Goal: Information Seeking & Learning: Learn about a topic

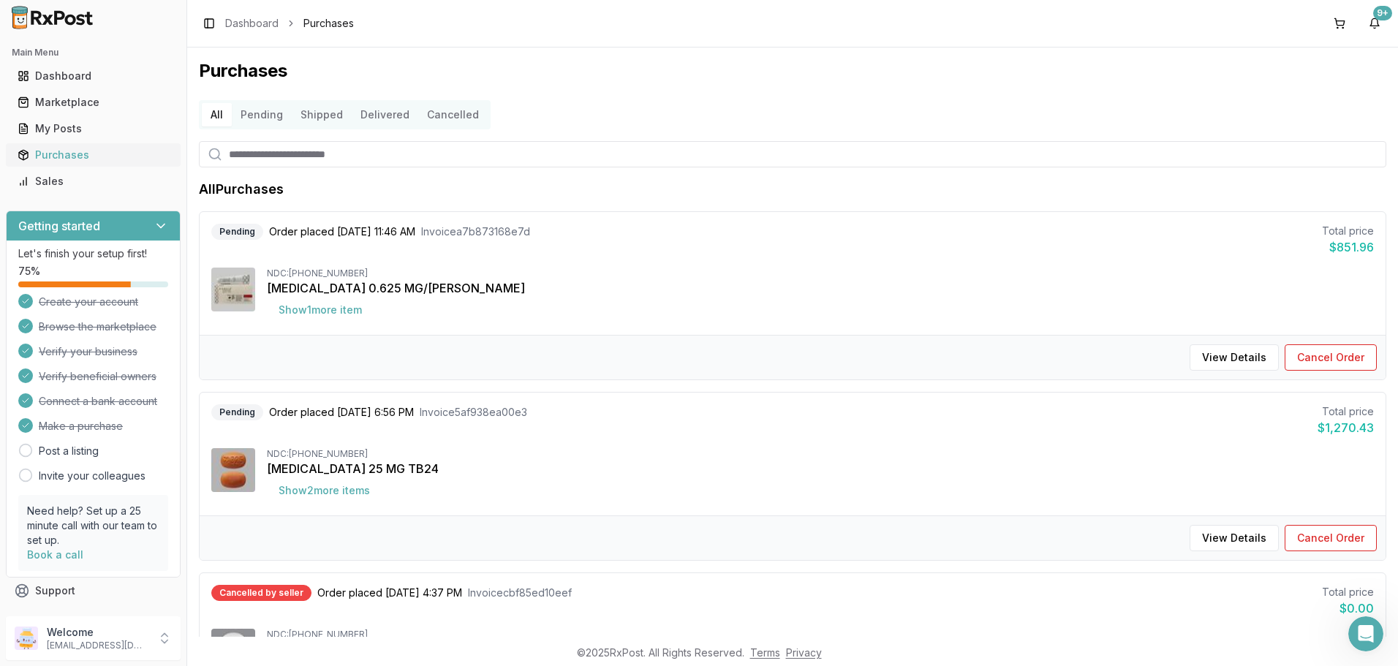
click at [62, 151] on div "Purchases" at bounding box center [93, 155] width 151 height 15
click at [376, 116] on button "Delivered" at bounding box center [385, 114] width 67 height 23
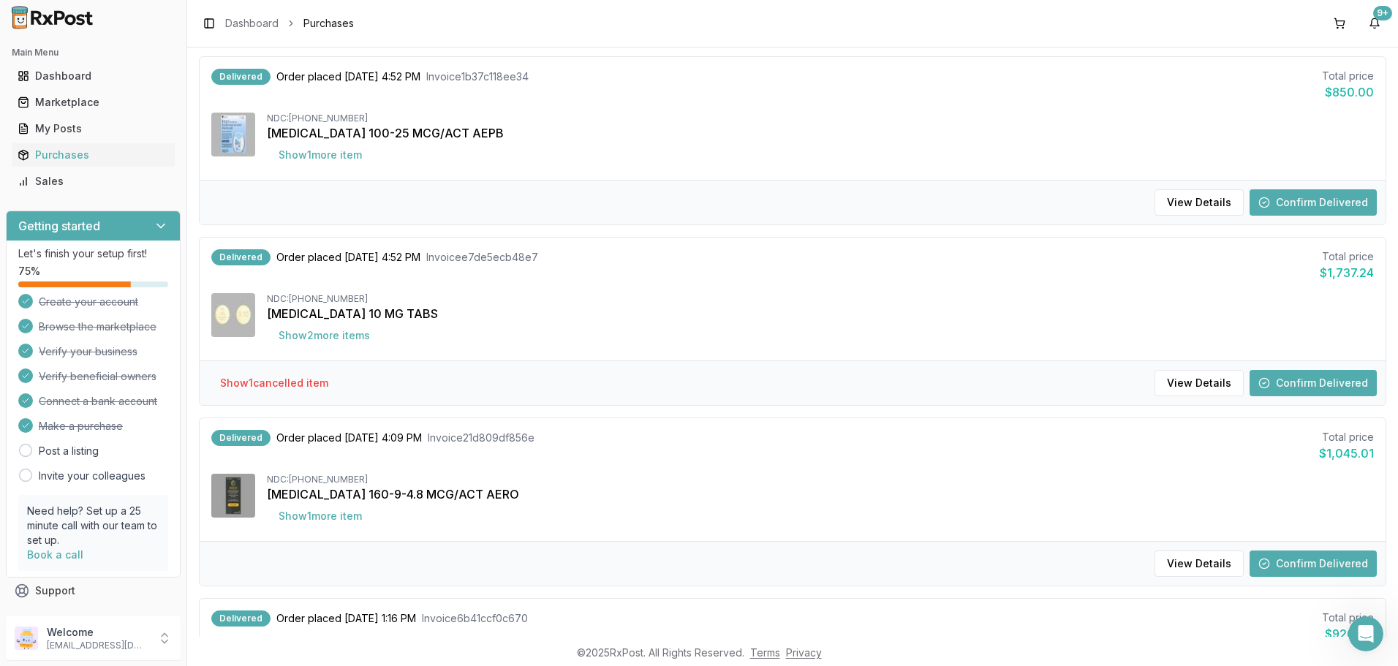
scroll to position [951, 0]
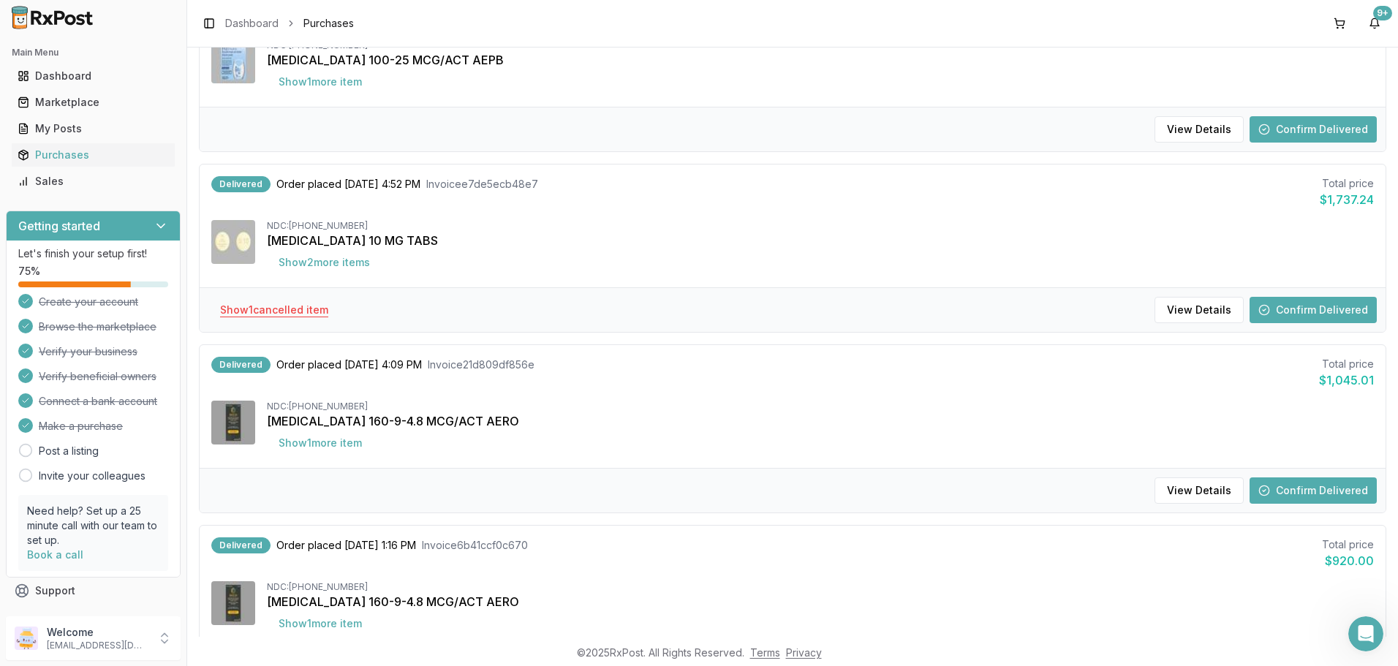
click at [287, 309] on button "Show 1 cancelled item" at bounding box center [274, 310] width 132 height 26
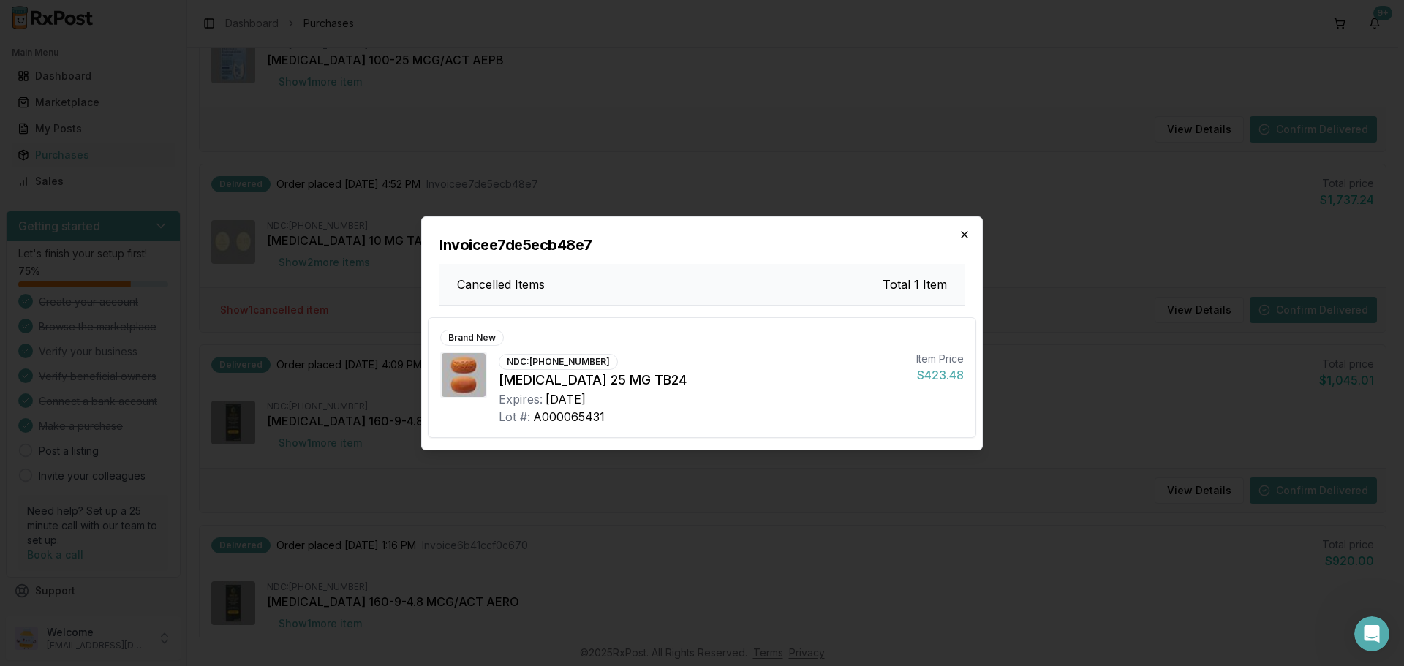
click at [967, 235] on icon "button" at bounding box center [965, 235] width 12 height 12
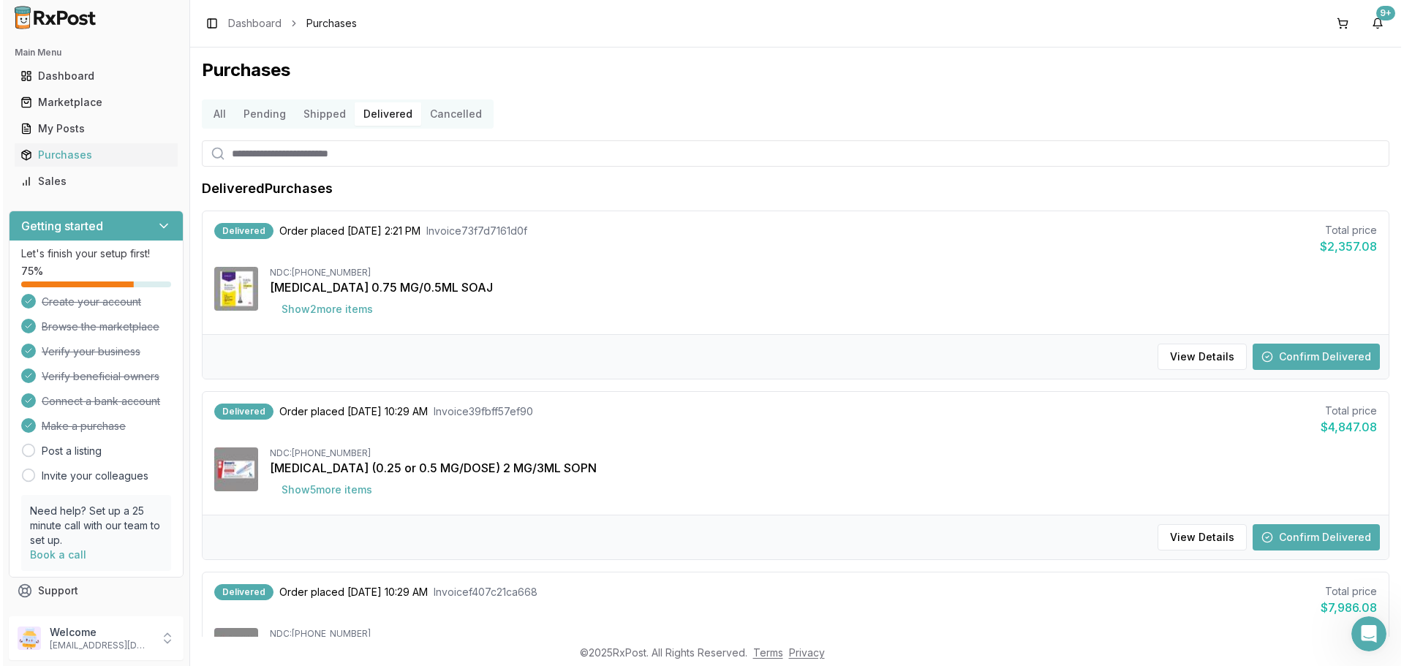
scroll to position [0, 0]
click at [315, 115] on button "Shipped" at bounding box center [322, 114] width 60 height 23
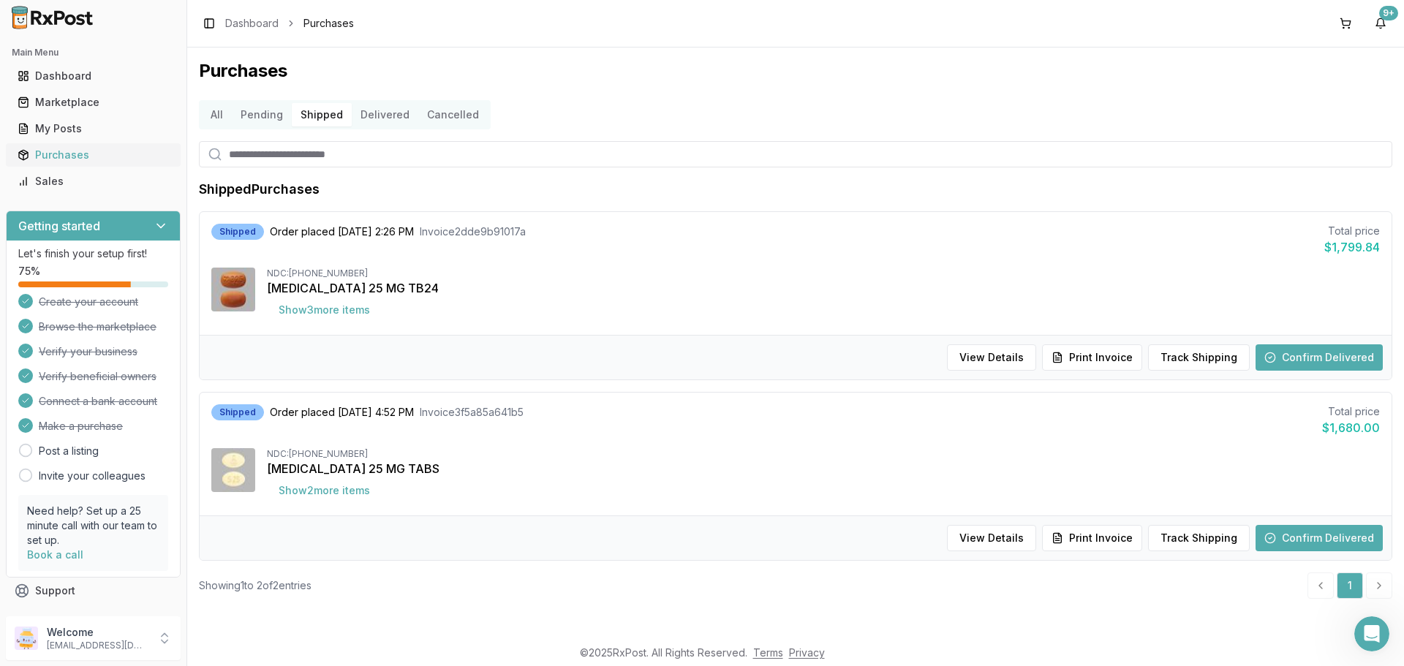
click at [67, 158] on div "Purchases" at bounding box center [93, 155] width 151 height 15
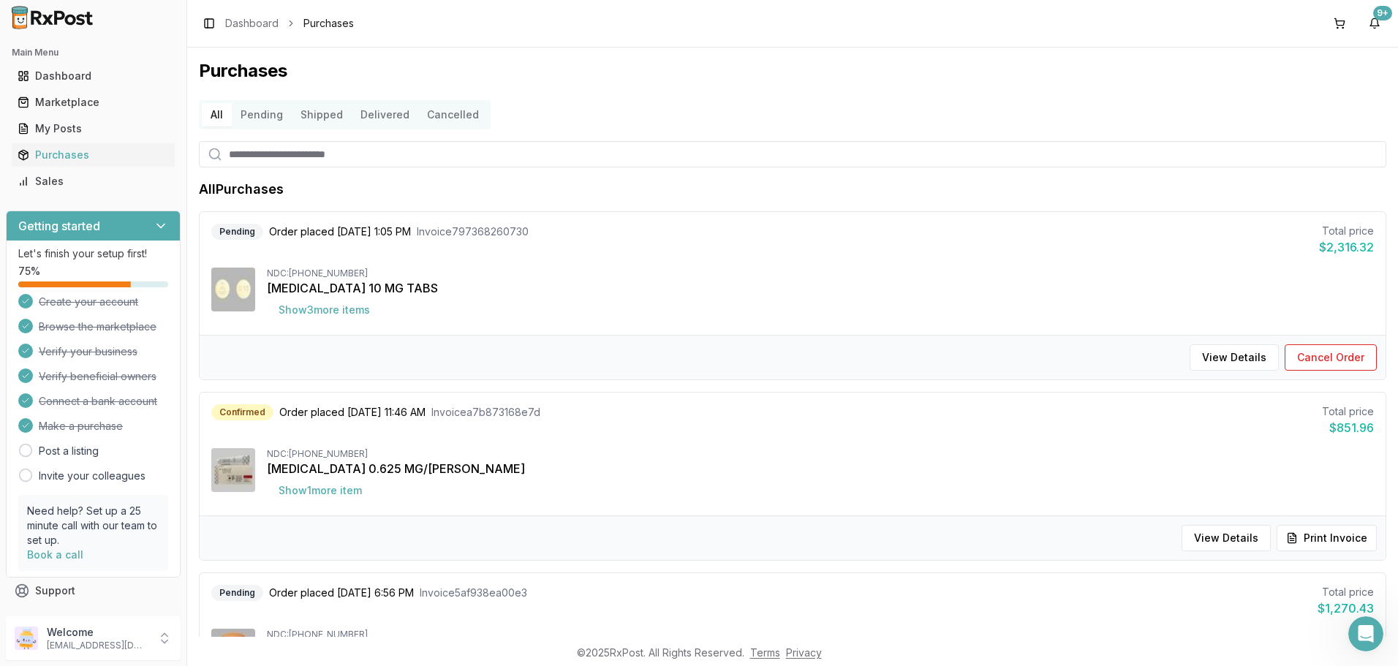
click at [377, 116] on button "Delivered" at bounding box center [385, 114] width 67 height 23
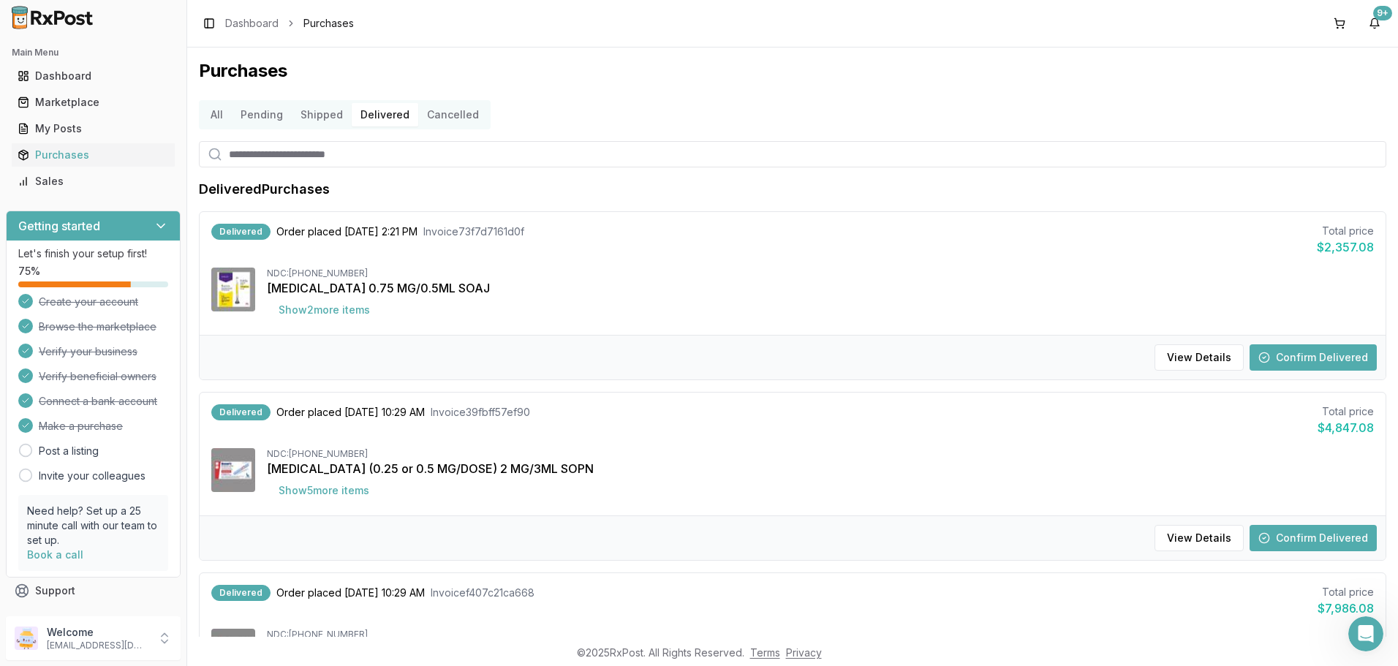
click at [1302, 359] on button "Confirm Delivered" at bounding box center [1313, 357] width 127 height 26
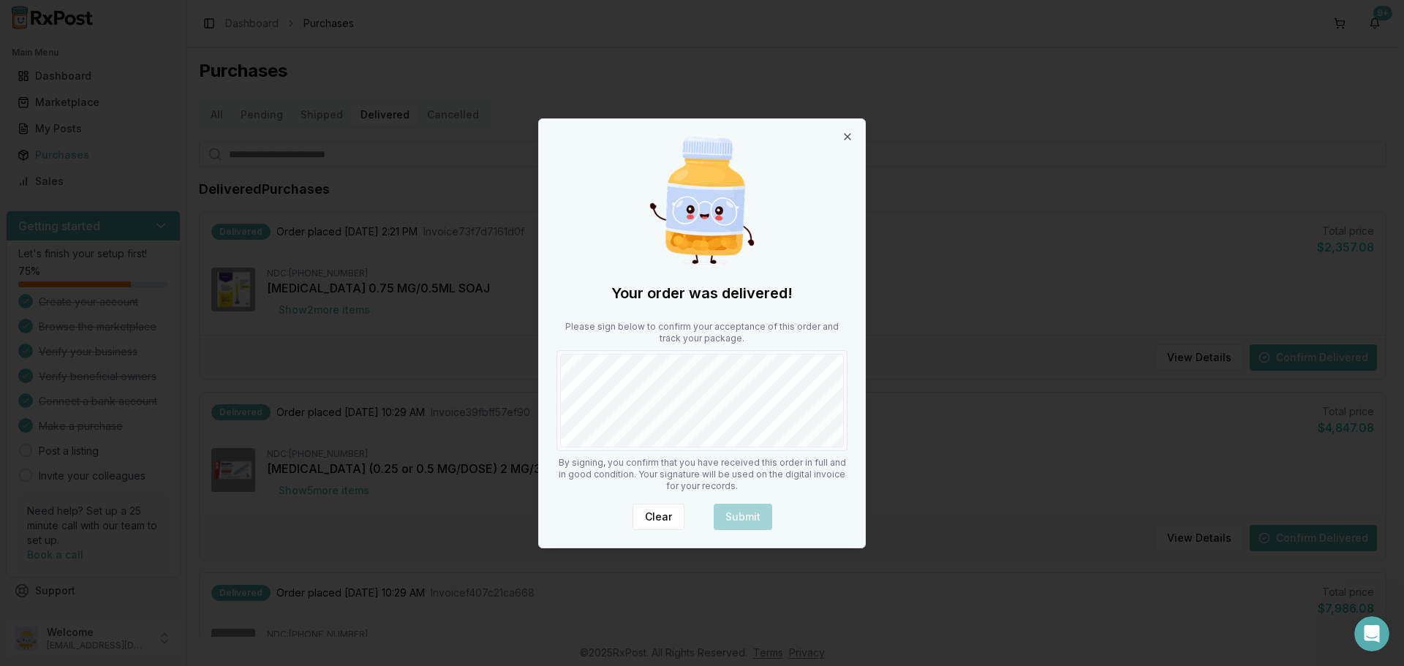
click at [729, 513] on div "Clear Submit" at bounding box center [701, 517] width 291 height 26
click at [739, 518] on div "Clear Submit" at bounding box center [701, 517] width 291 height 26
click at [1035, 289] on div at bounding box center [702, 333] width 1404 height 666
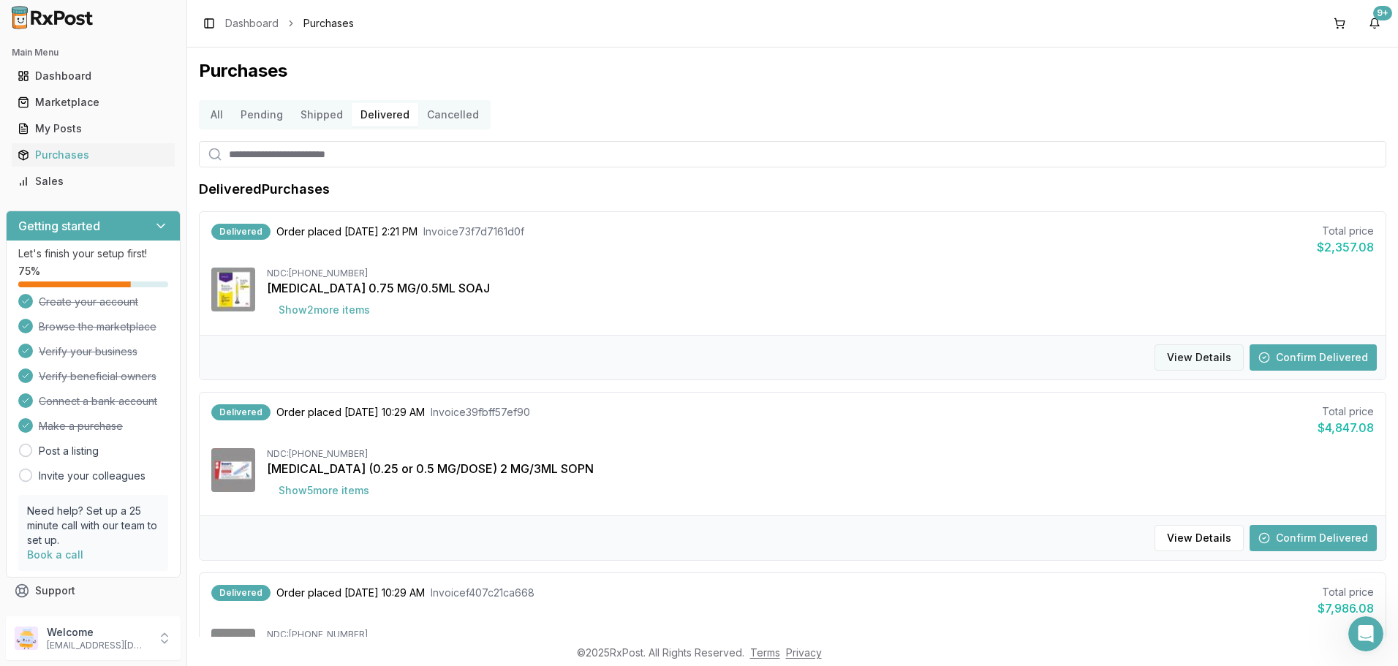
click at [1187, 359] on button "View Details" at bounding box center [1199, 357] width 89 height 26
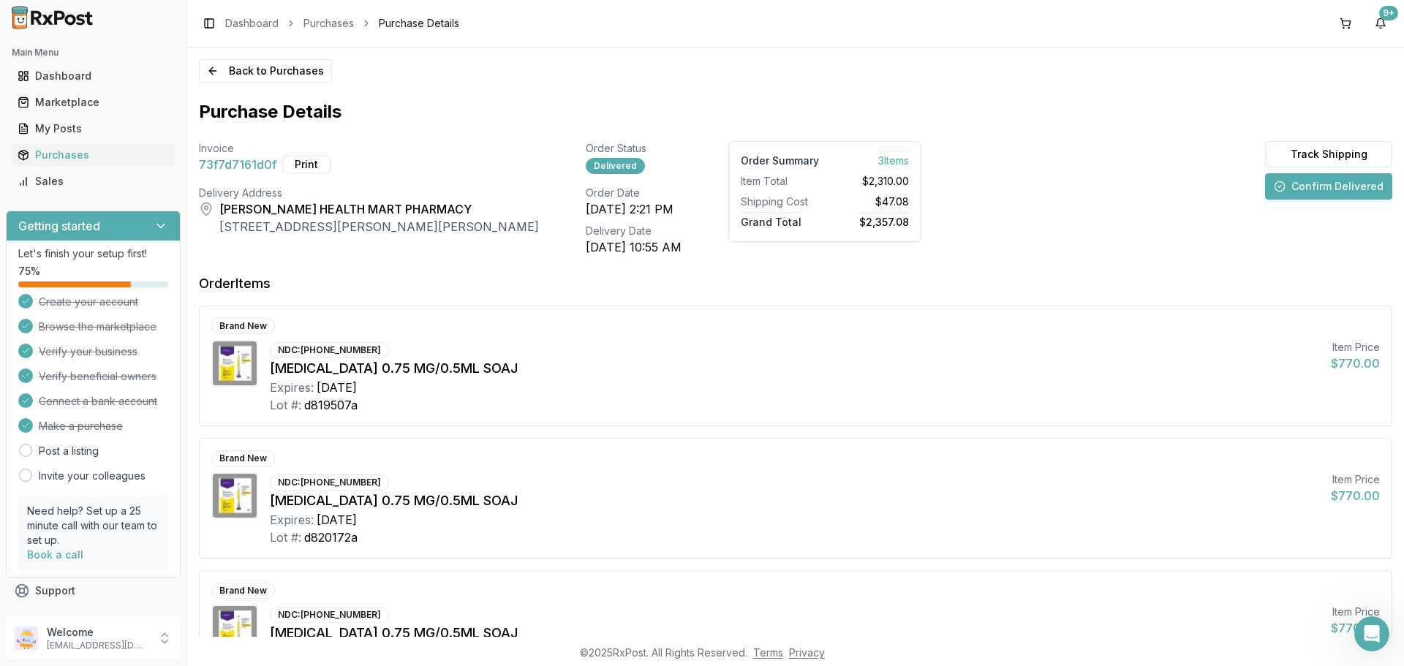
click at [1332, 189] on button "Confirm Delivered" at bounding box center [1328, 186] width 127 height 26
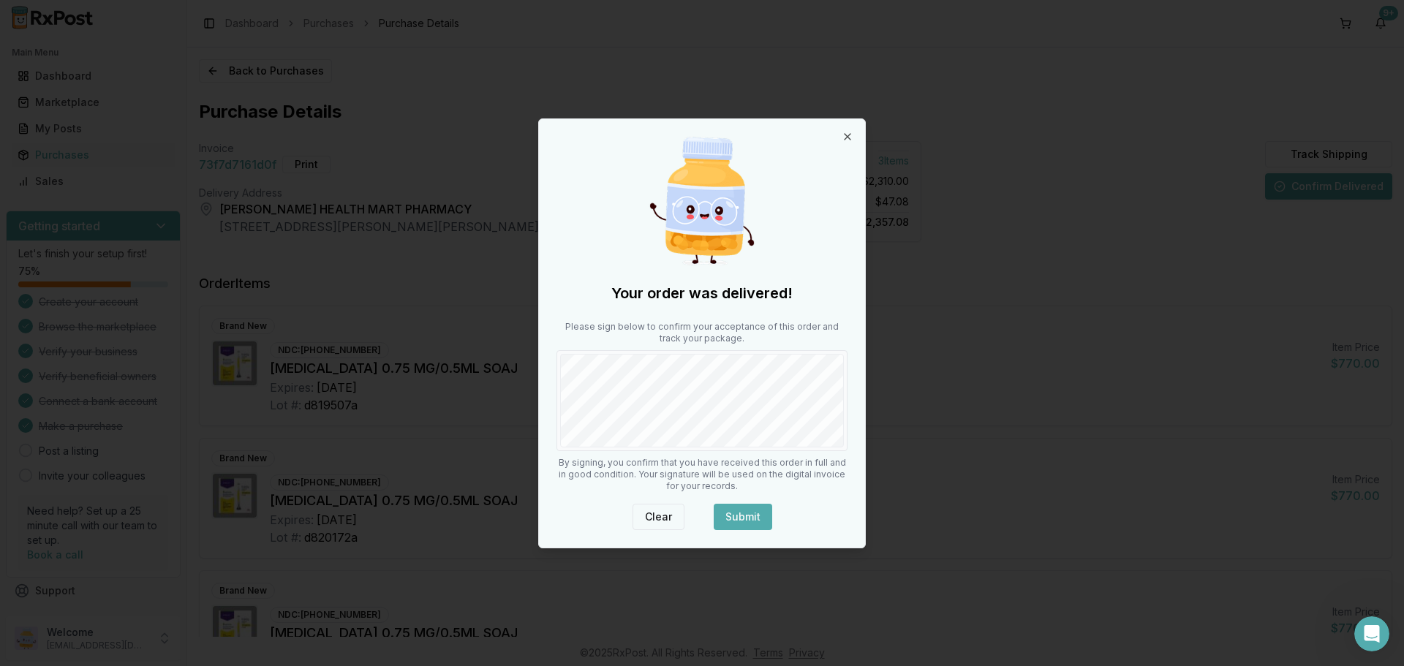
click at [652, 515] on button "Clear" at bounding box center [658, 517] width 52 height 26
click at [730, 513] on button "Submit" at bounding box center [743, 517] width 58 height 26
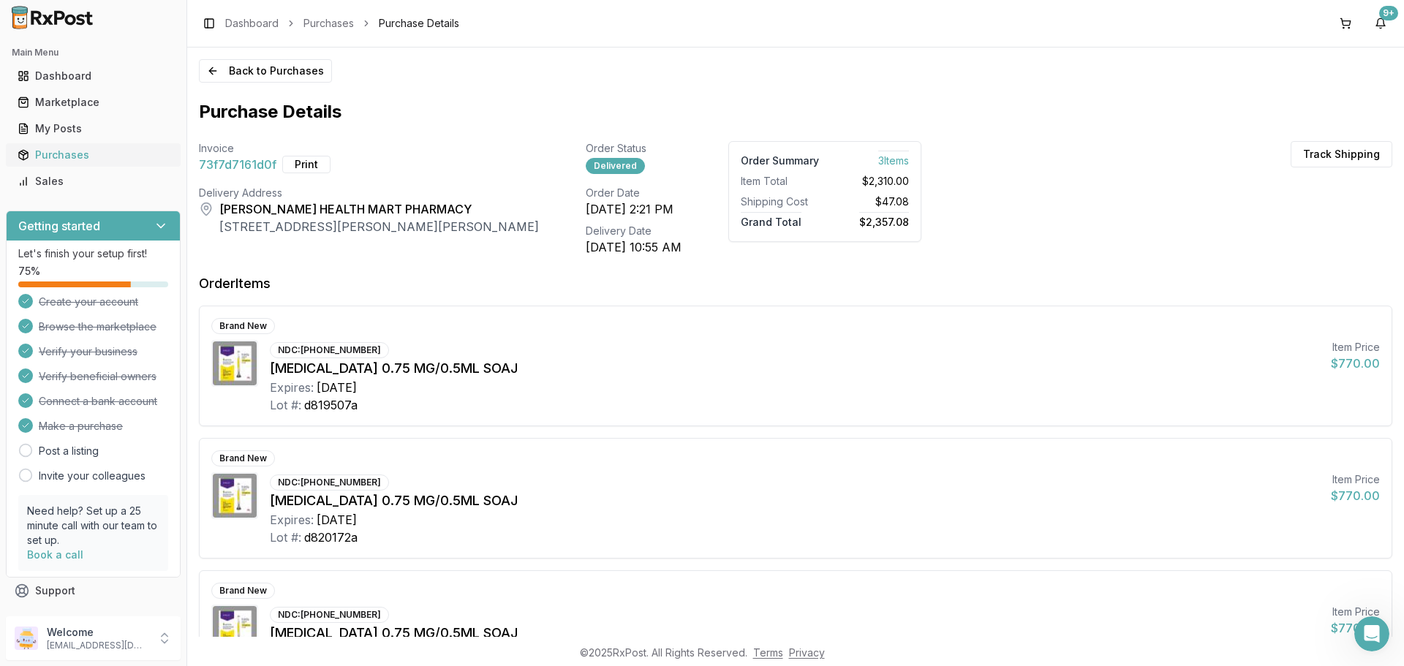
click at [42, 156] on div "Purchases" at bounding box center [93, 155] width 151 height 15
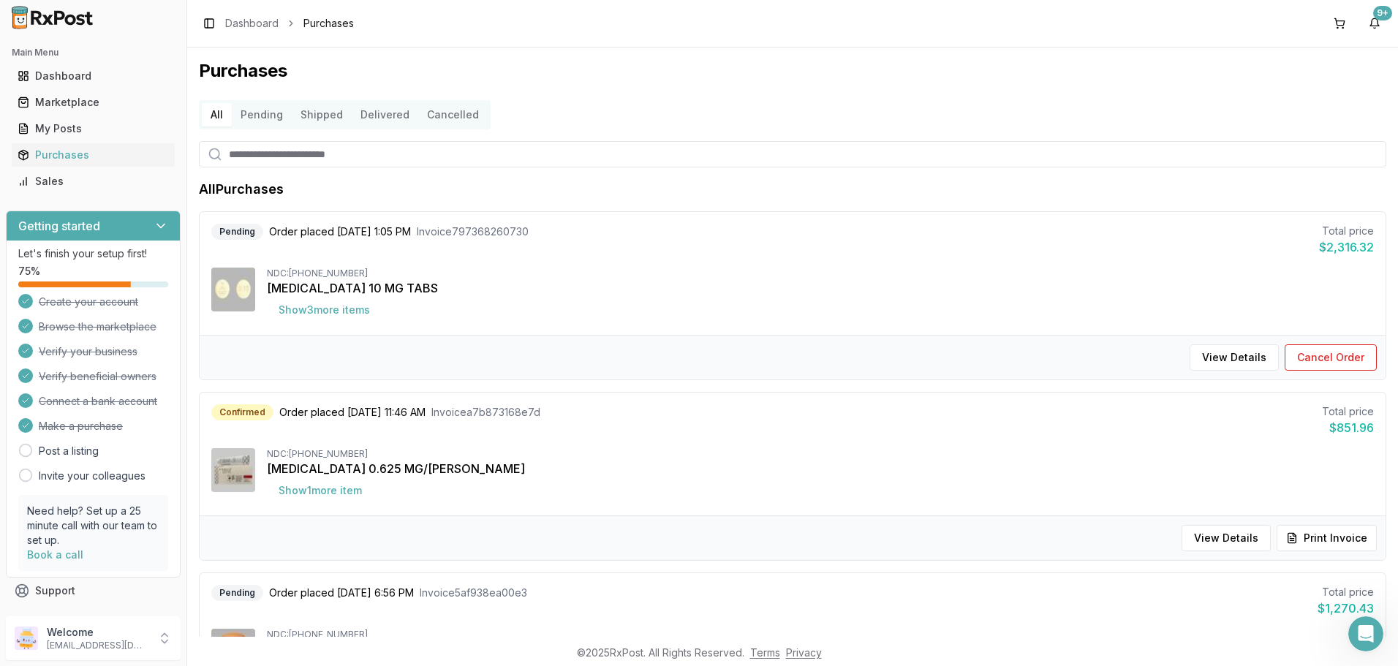
click at [379, 115] on button "Delivered" at bounding box center [385, 114] width 67 height 23
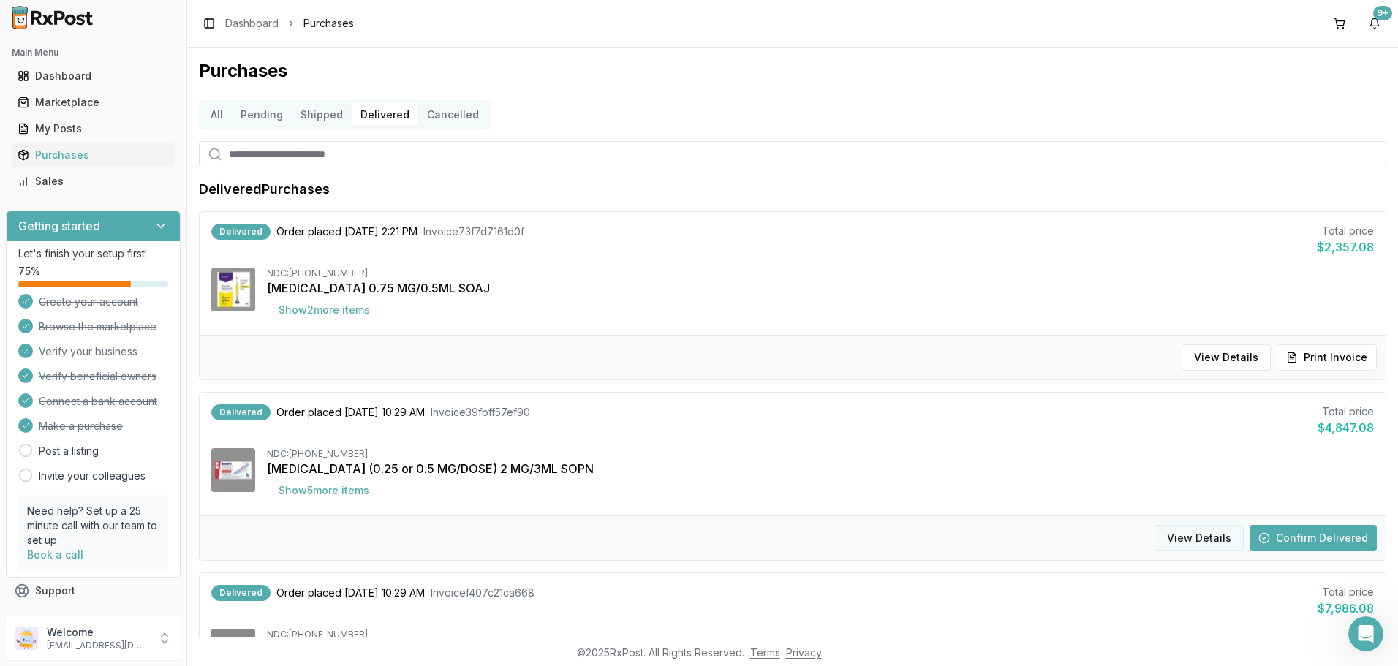
click at [1217, 537] on button "View Details" at bounding box center [1199, 538] width 89 height 26
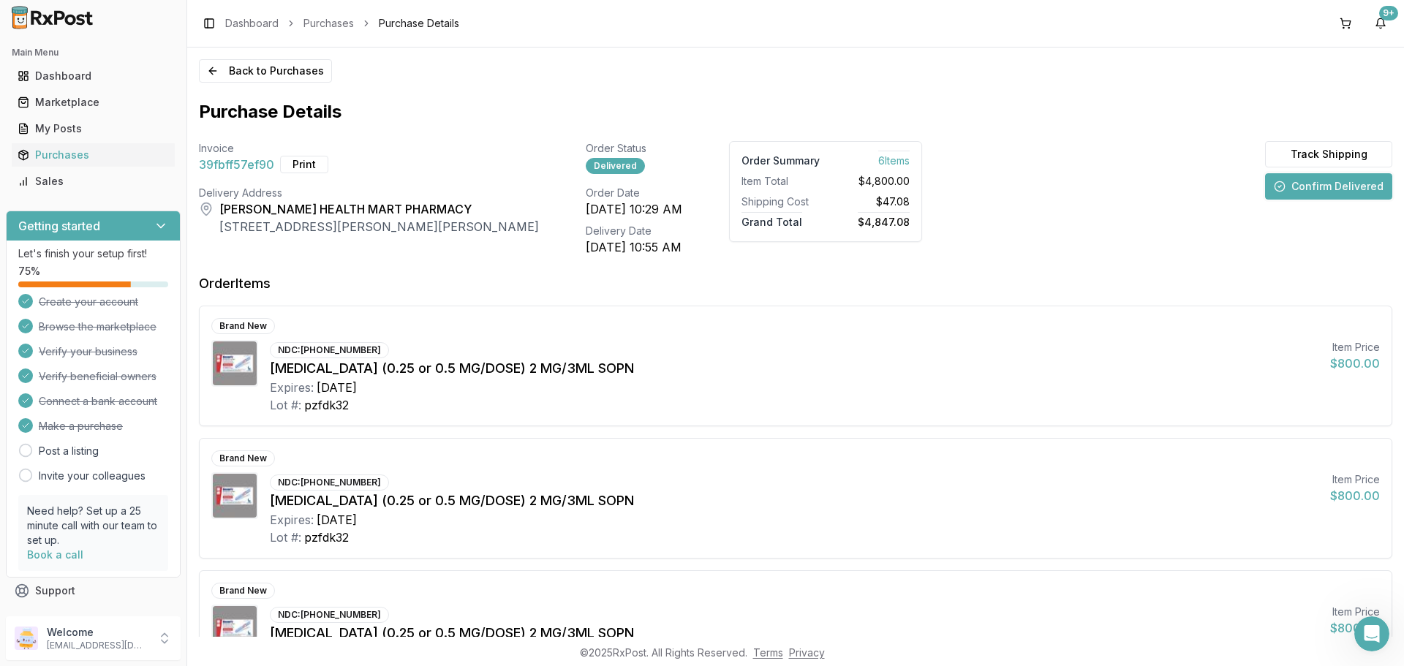
click at [1297, 183] on button "Confirm Delivered" at bounding box center [1328, 186] width 127 height 26
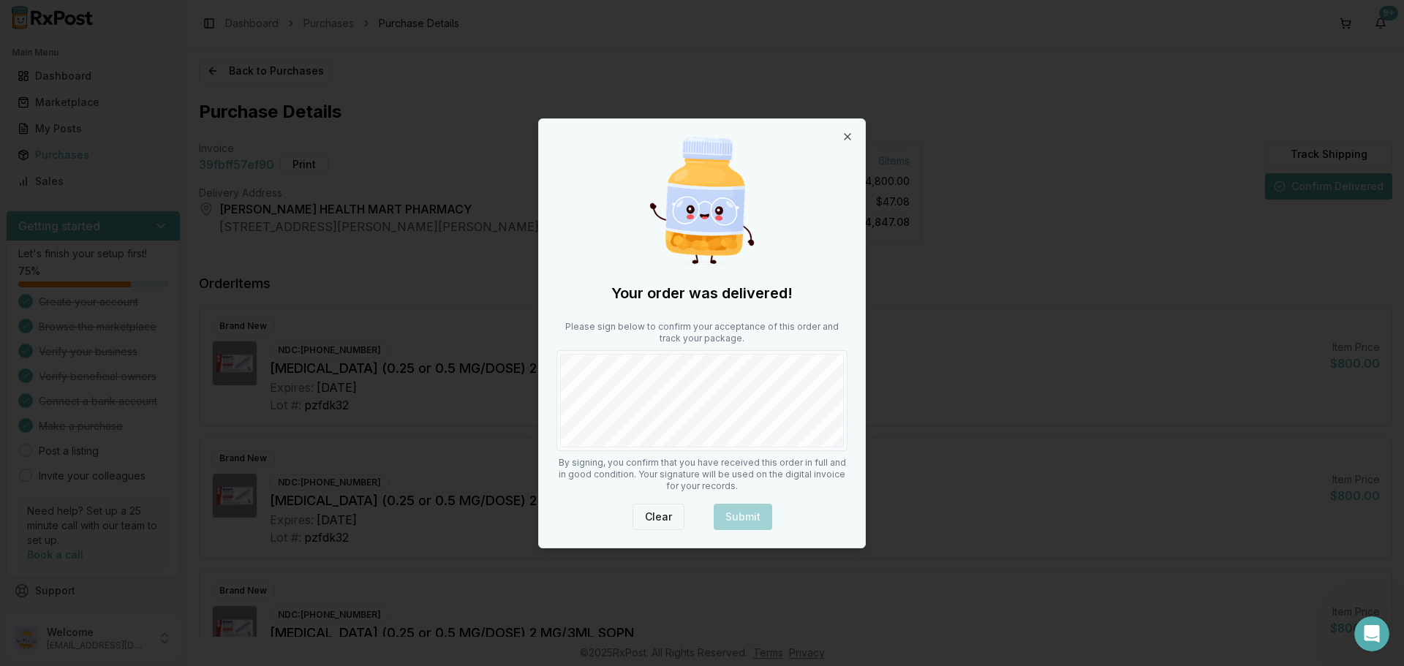
click at [659, 508] on button "Clear" at bounding box center [658, 517] width 52 height 26
click at [661, 514] on button "Clear" at bounding box center [658, 517] width 52 height 26
click at [651, 515] on button "Clear" at bounding box center [658, 517] width 52 height 26
click at [736, 515] on div "Clear Submit" at bounding box center [701, 517] width 291 height 26
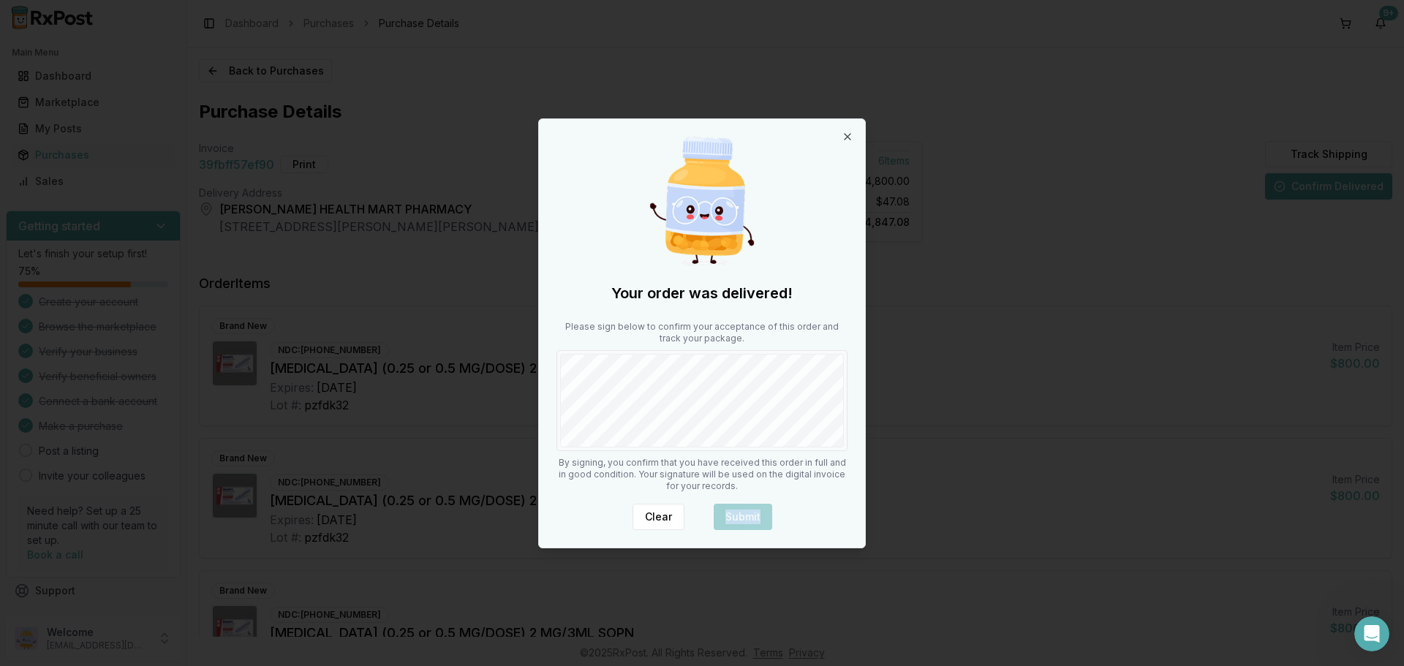
click at [736, 515] on div "Clear Submit" at bounding box center [701, 517] width 291 height 26
click at [736, 518] on div "Clear Submit" at bounding box center [701, 517] width 291 height 26
click at [665, 515] on button "Clear" at bounding box center [658, 517] width 52 height 26
click at [725, 515] on div "Clear Submit" at bounding box center [701, 517] width 291 height 26
click at [847, 133] on icon "button" at bounding box center [848, 137] width 12 height 12
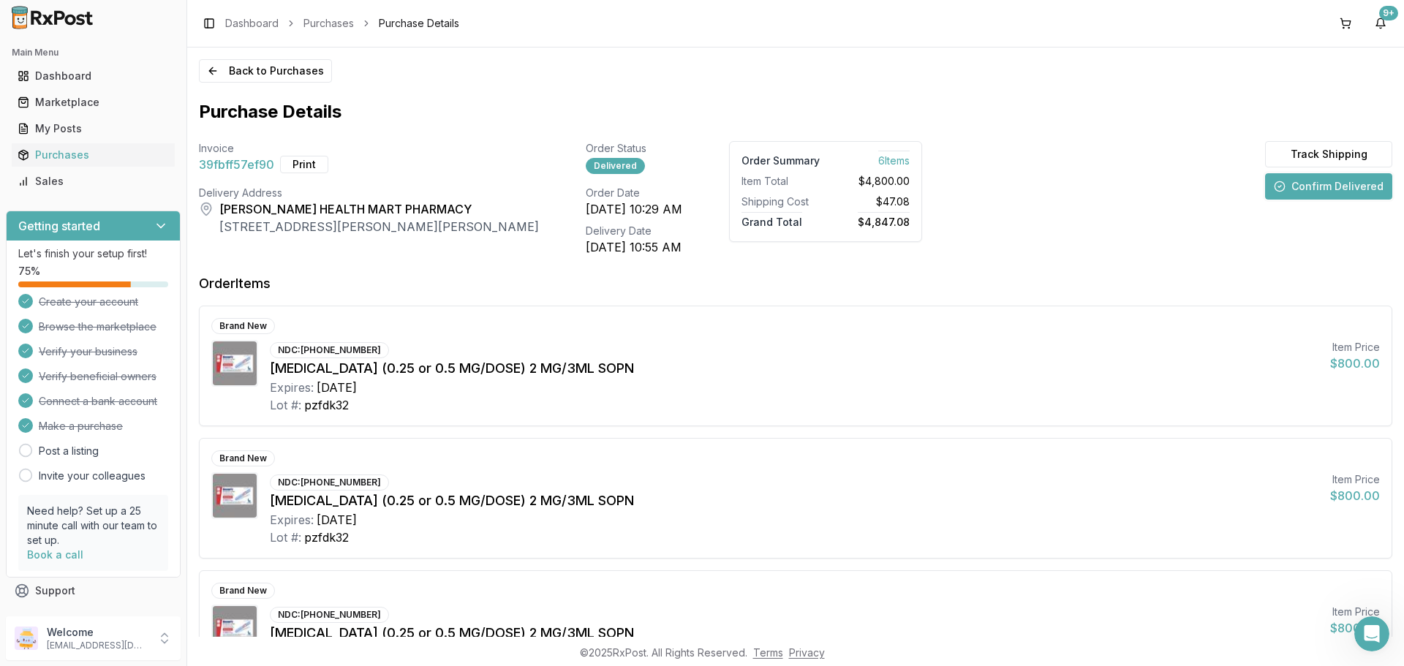
click at [1310, 186] on button "Confirm Delivered" at bounding box center [1328, 186] width 127 height 26
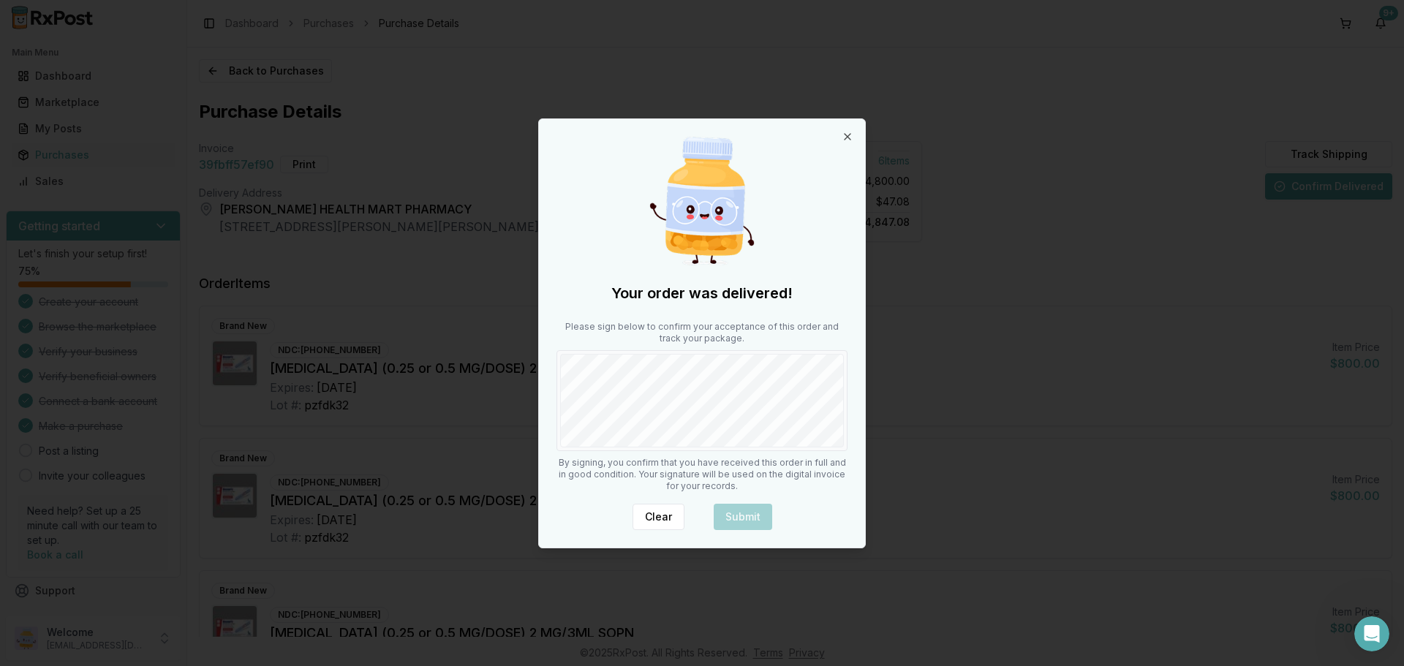
click at [749, 515] on div "Clear Submit" at bounding box center [701, 517] width 291 height 26
click at [749, 516] on div "Clear Submit" at bounding box center [701, 517] width 291 height 26
click at [671, 515] on button "Clear" at bounding box center [658, 517] width 52 height 26
click at [847, 140] on icon "button" at bounding box center [848, 137] width 12 height 12
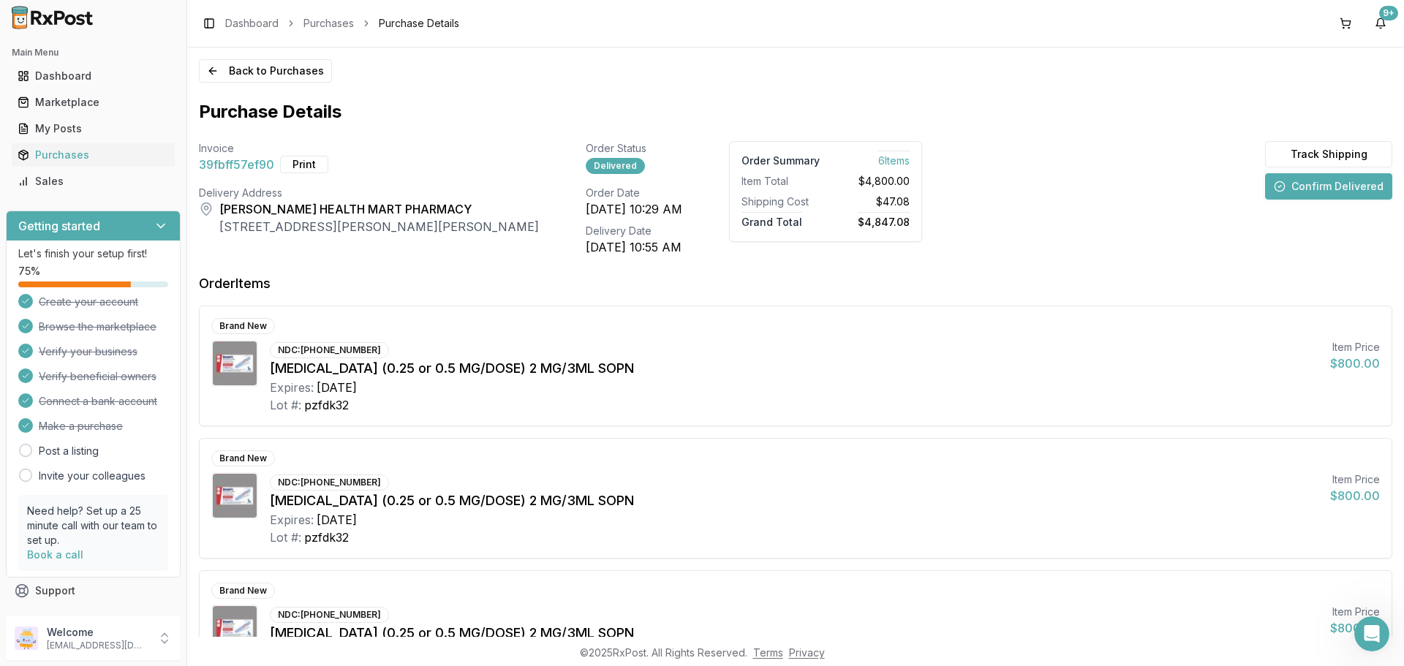
click at [1343, 186] on button "Confirm Delivered" at bounding box center [1328, 186] width 127 height 26
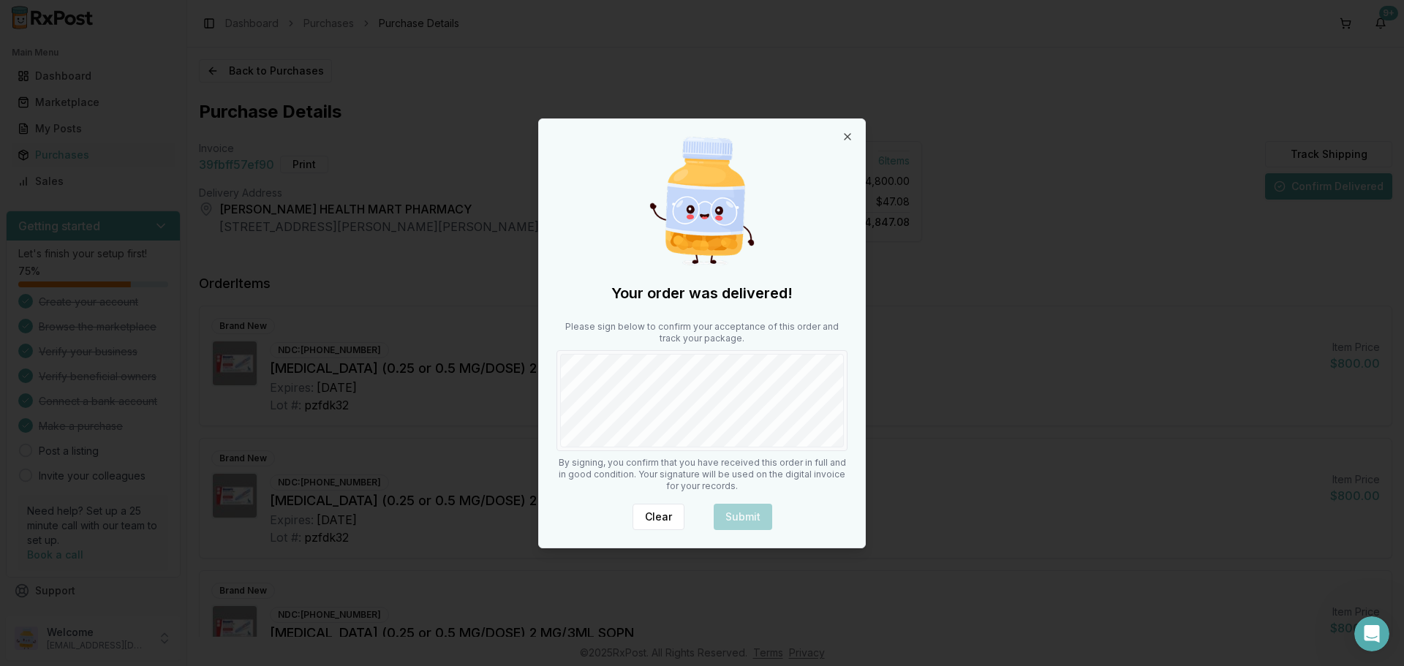
click at [725, 517] on div "Clear Submit" at bounding box center [701, 517] width 291 height 26
click at [728, 515] on div "Clear Submit" at bounding box center [701, 517] width 291 height 26
click at [730, 515] on div "Clear Submit" at bounding box center [701, 517] width 291 height 26
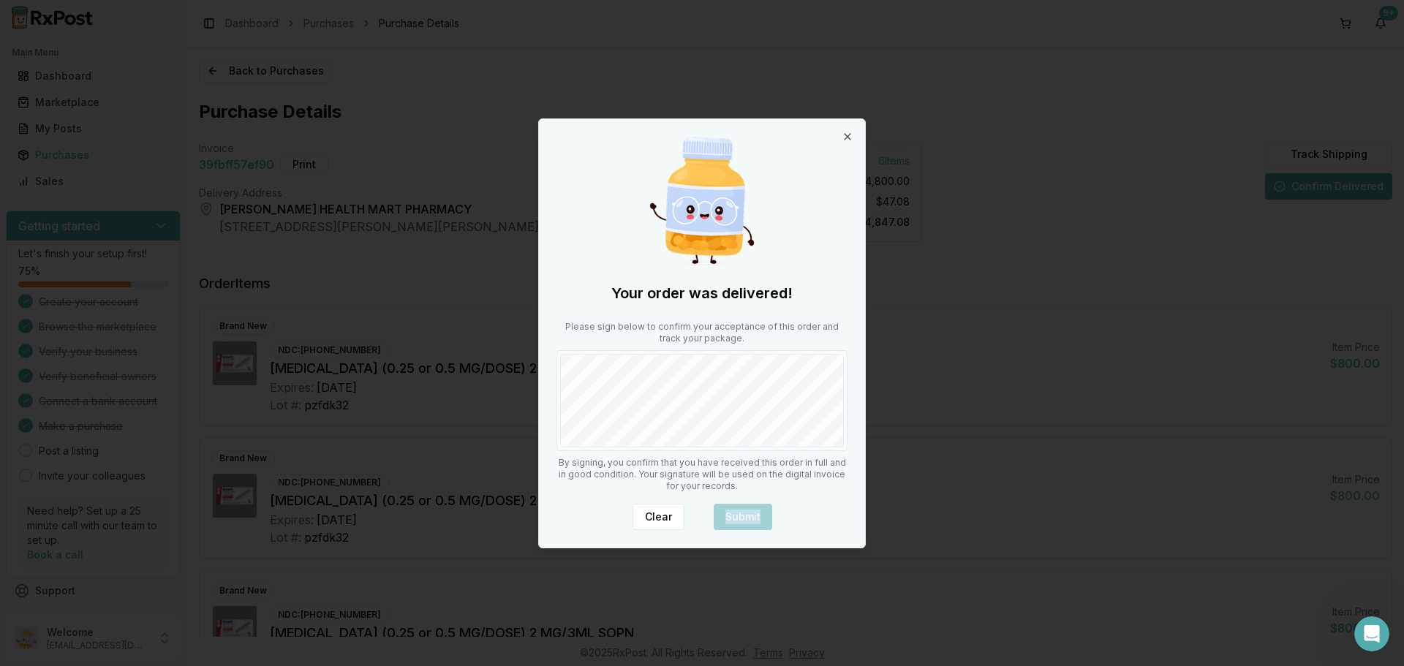
click at [731, 515] on div "Clear Submit" at bounding box center [701, 517] width 291 height 26
drag, startPoint x: 731, startPoint y: 515, endPoint x: 1021, endPoint y: 552, distance: 292.6
click at [1021, 552] on div at bounding box center [702, 333] width 1404 height 666
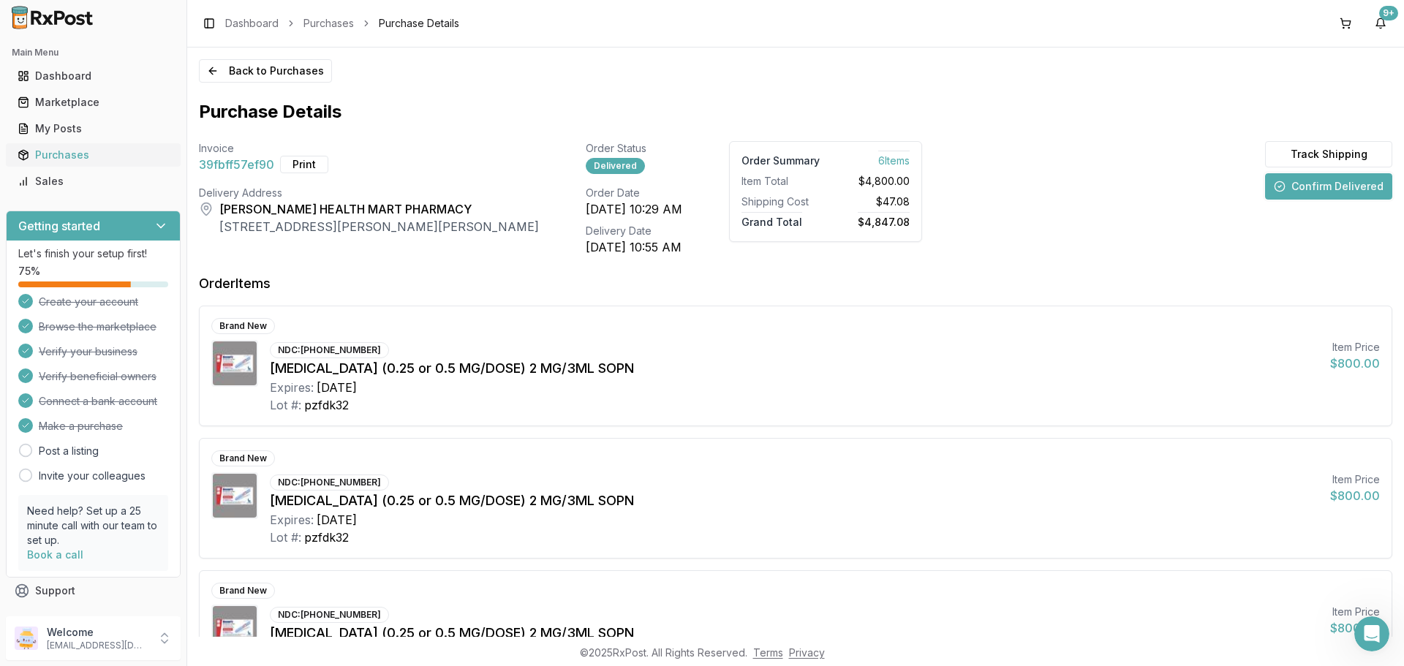
click at [64, 154] on div "Purchases" at bounding box center [93, 155] width 151 height 15
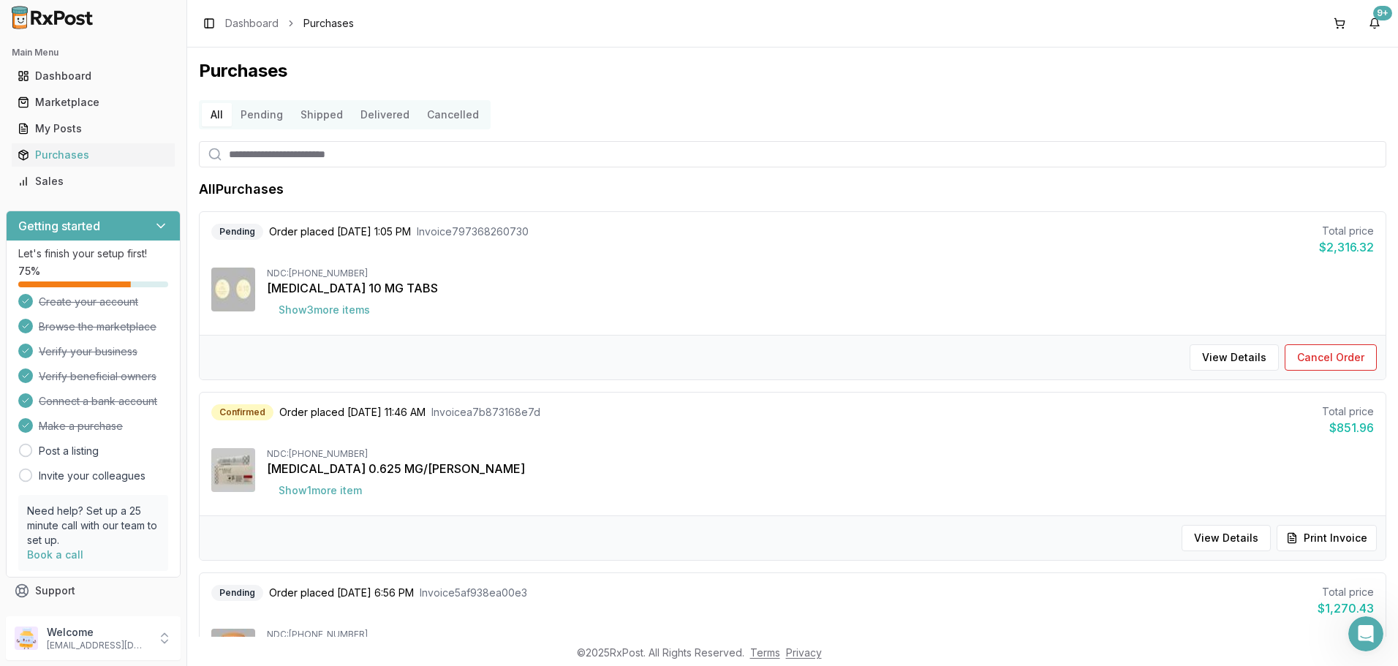
click at [376, 115] on button "Delivered" at bounding box center [385, 114] width 67 height 23
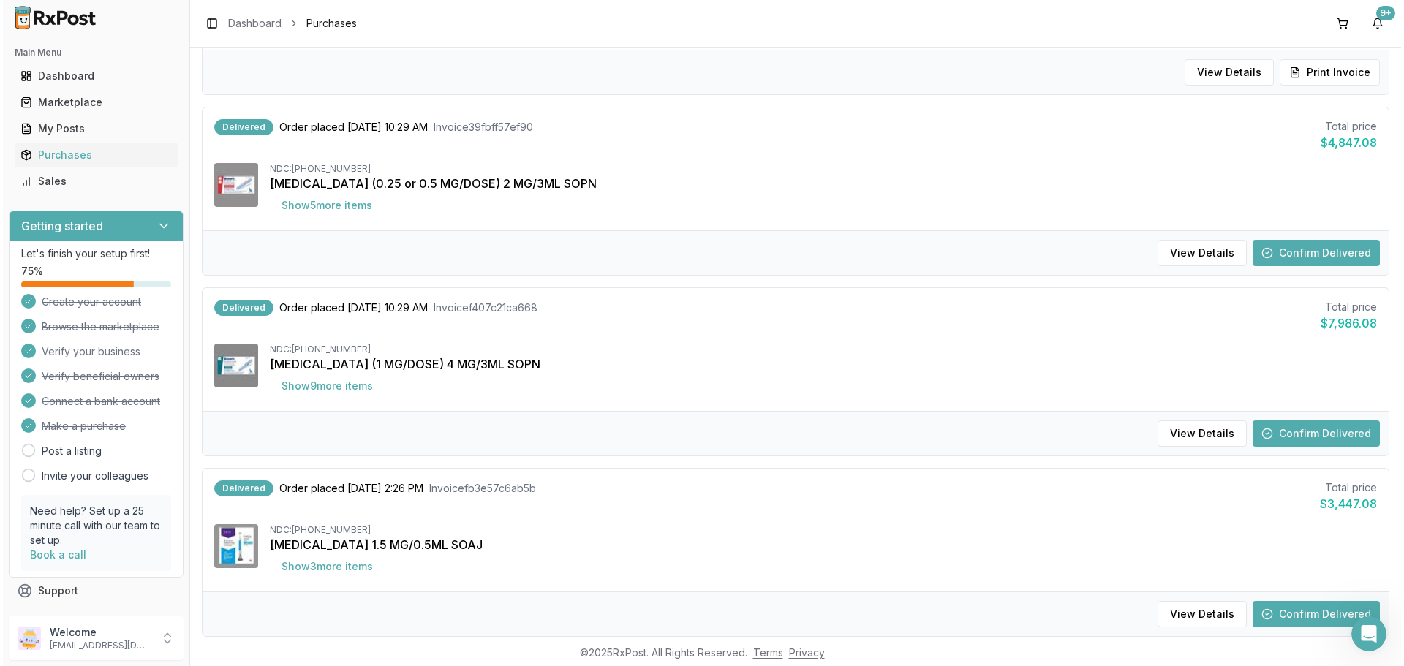
scroll to position [292, 0]
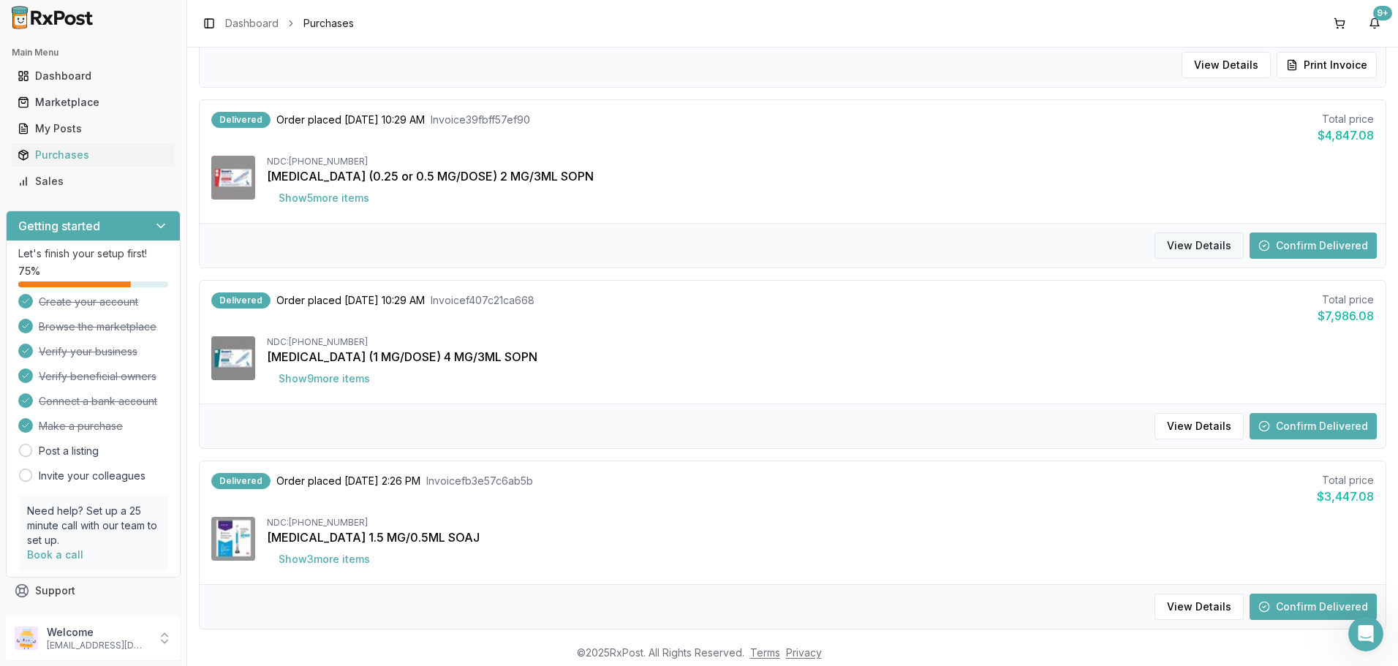
click at [1177, 244] on button "View Details" at bounding box center [1199, 246] width 89 height 26
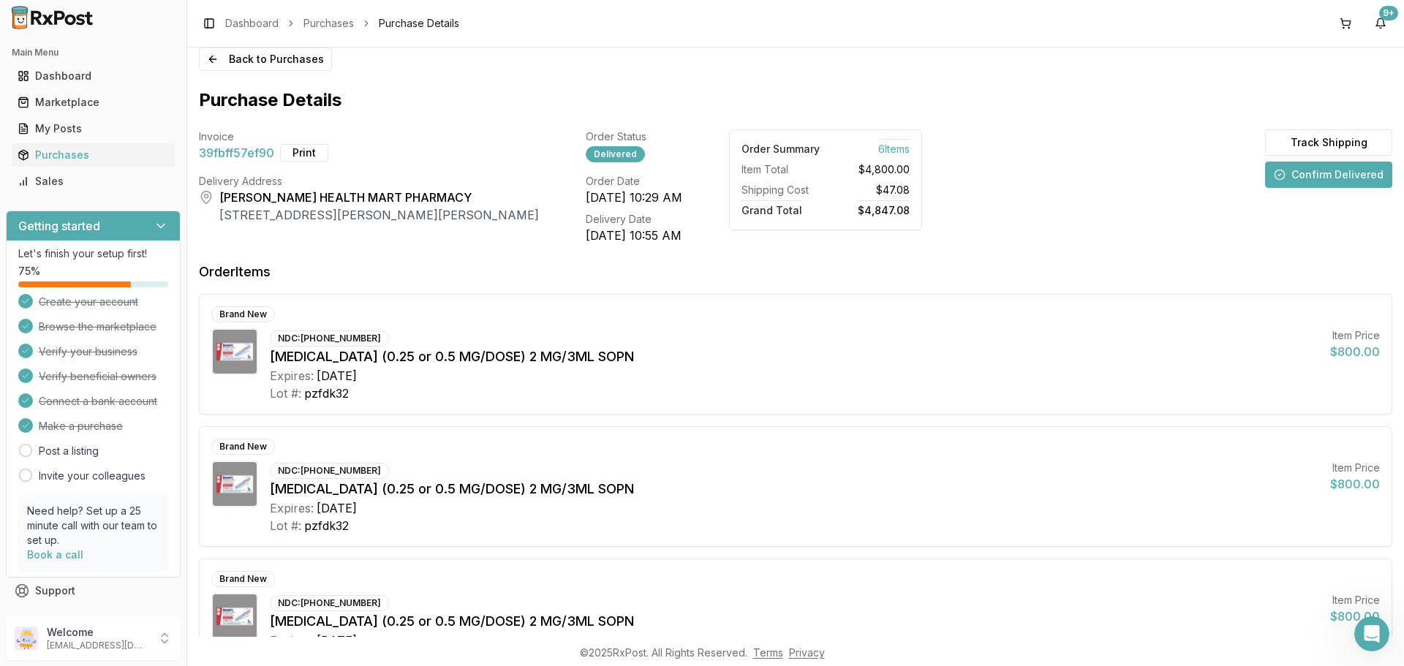
click at [1357, 176] on button "Confirm Delivered" at bounding box center [1328, 175] width 127 height 26
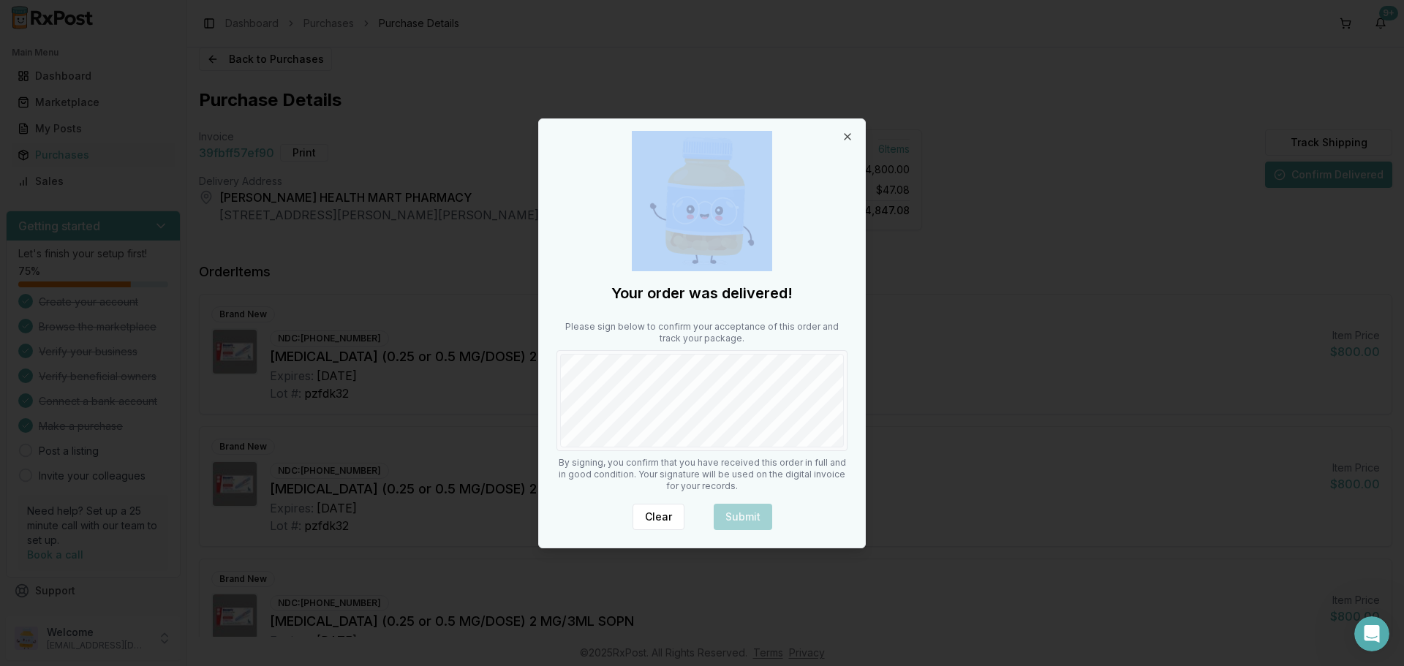
click at [1357, 176] on div at bounding box center [702, 333] width 1404 height 666
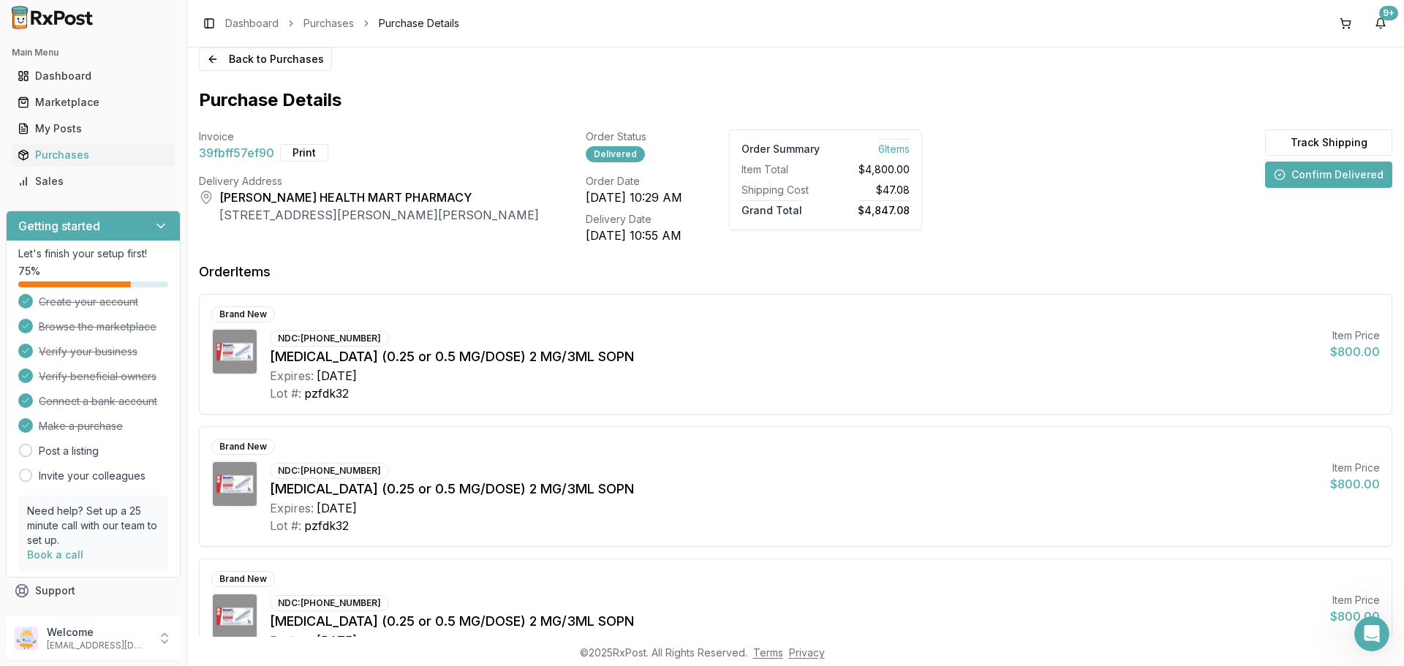
click at [1357, 176] on button "Confirm Delivered" at bounding box center [1328, 175] width 127 height 26
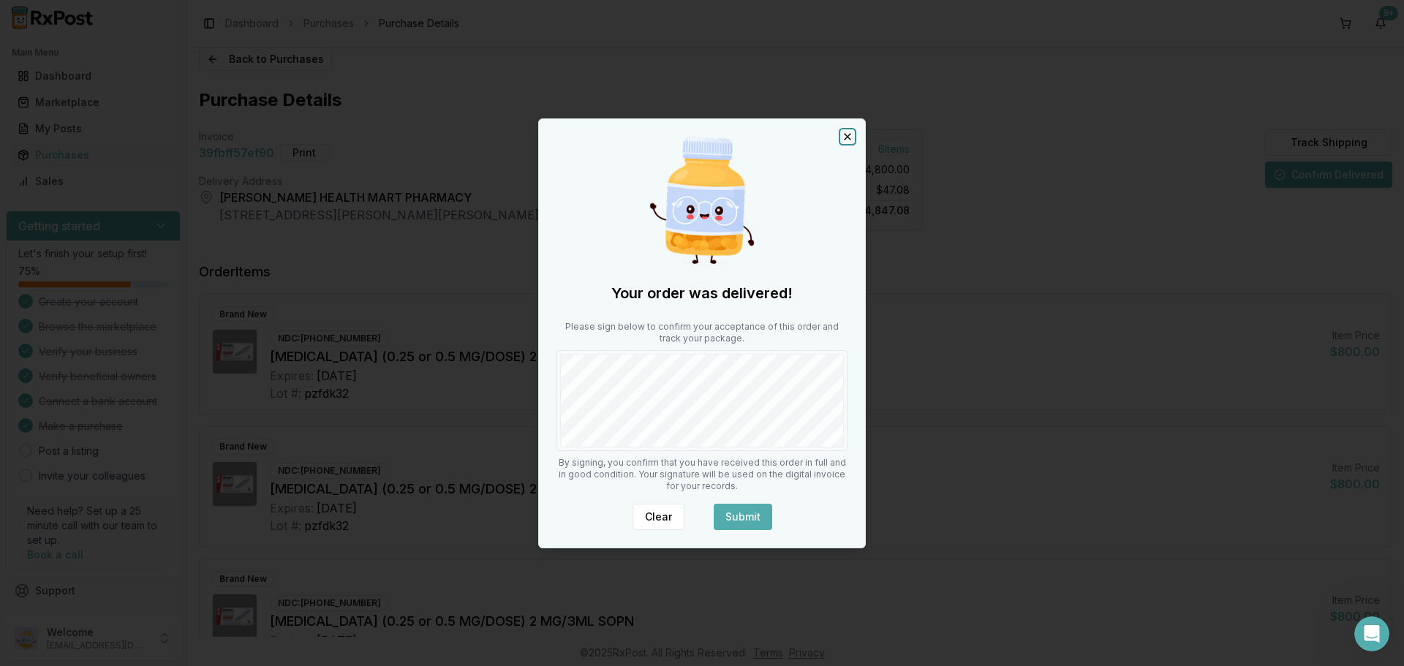
click at [849, 135] on icon "button" at bounding box center [848, 137] width 6 height 6
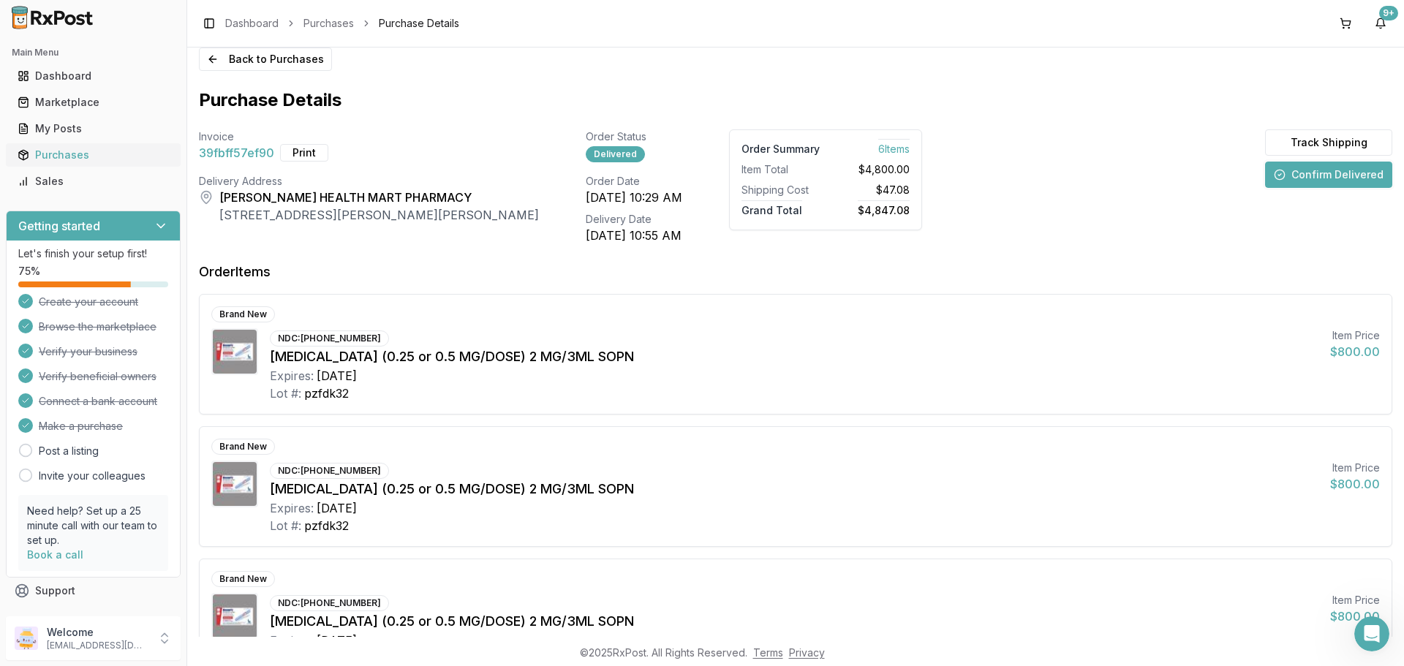
click at [49, 155] on div "Purchases" at bounding box center [93, 155] width 151 height 15
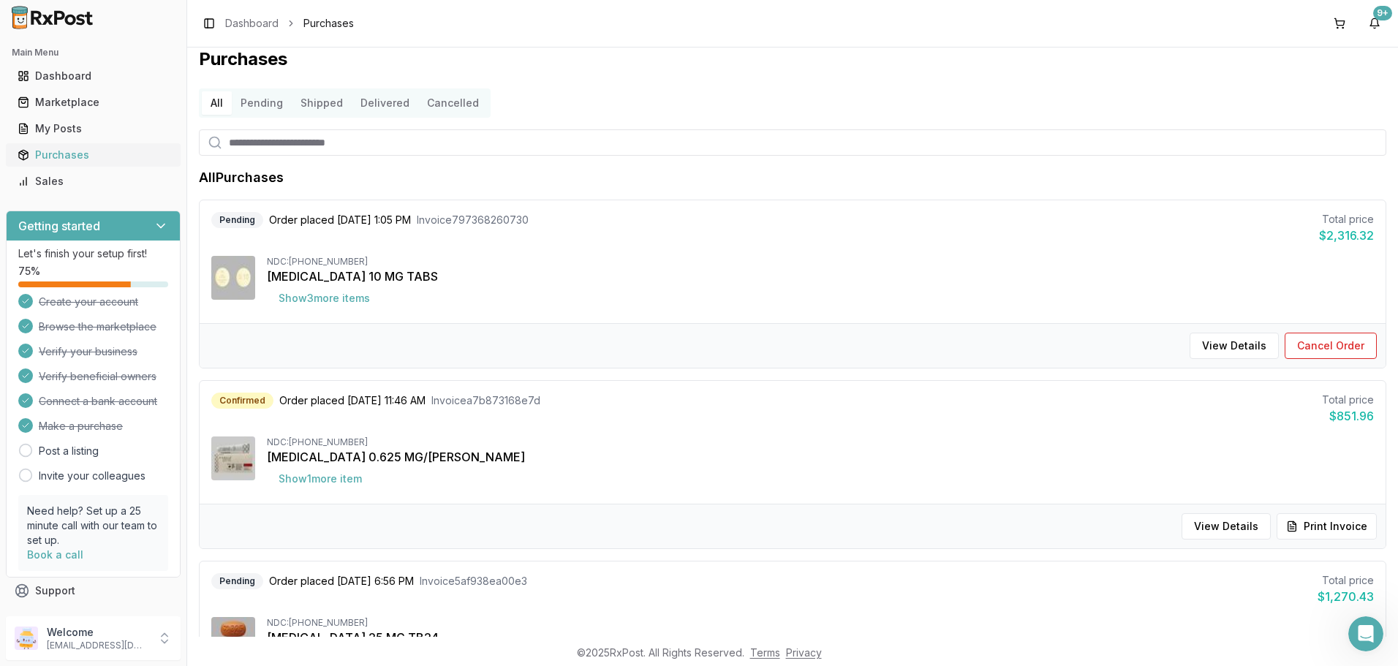
click at [49, 156] on div "Purchases" at bounding box center [93, 155] width 151 height 15
click at [374, 105] on button "Delivered" at bounding box center [385, 102] width 67 height 23
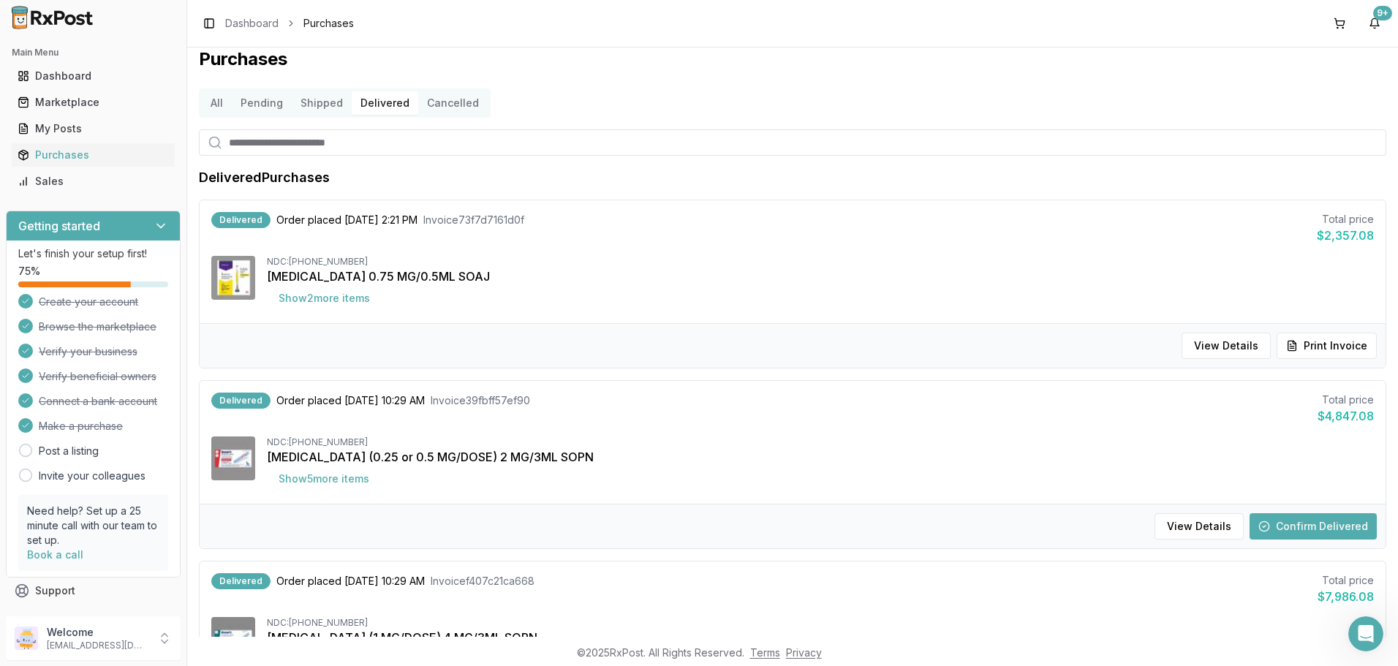
click at [1285, 528] on button "Confirm Delivered" at bounding box center [1313, 526] width 127 height 26
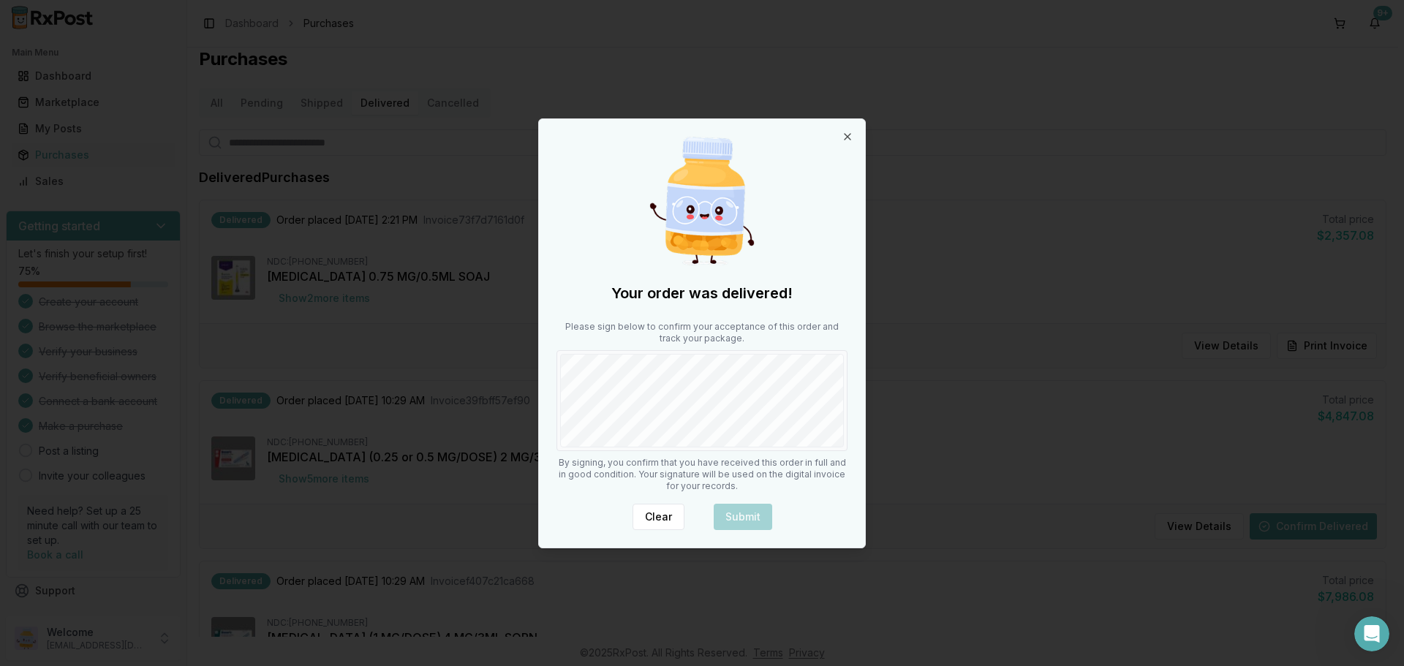
click at [731, 515] on div "Clear Submit" at bounding box center [701, 517] width 291 height 26
click at [649, 516] on button "Clear" at bounding box center [658, 517] width 52 height 26
click at [728, 509] on div "Clear Submit" at bounding box center [701, 517] width 291 height 26
click at [844, 134] on icon "button" at bounding box center [848, 137] width 12 height 12
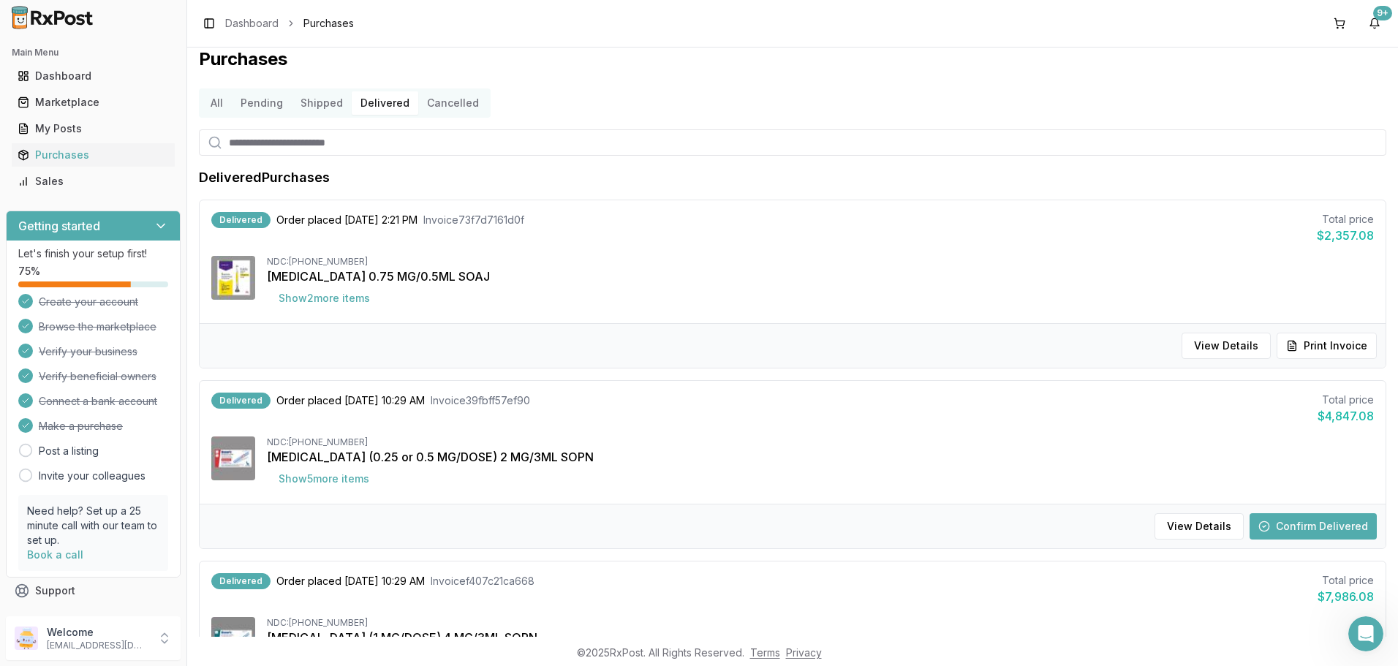
click at [252, 105] on button "Pending" at bounding box center [262, 102] width 60 height 23
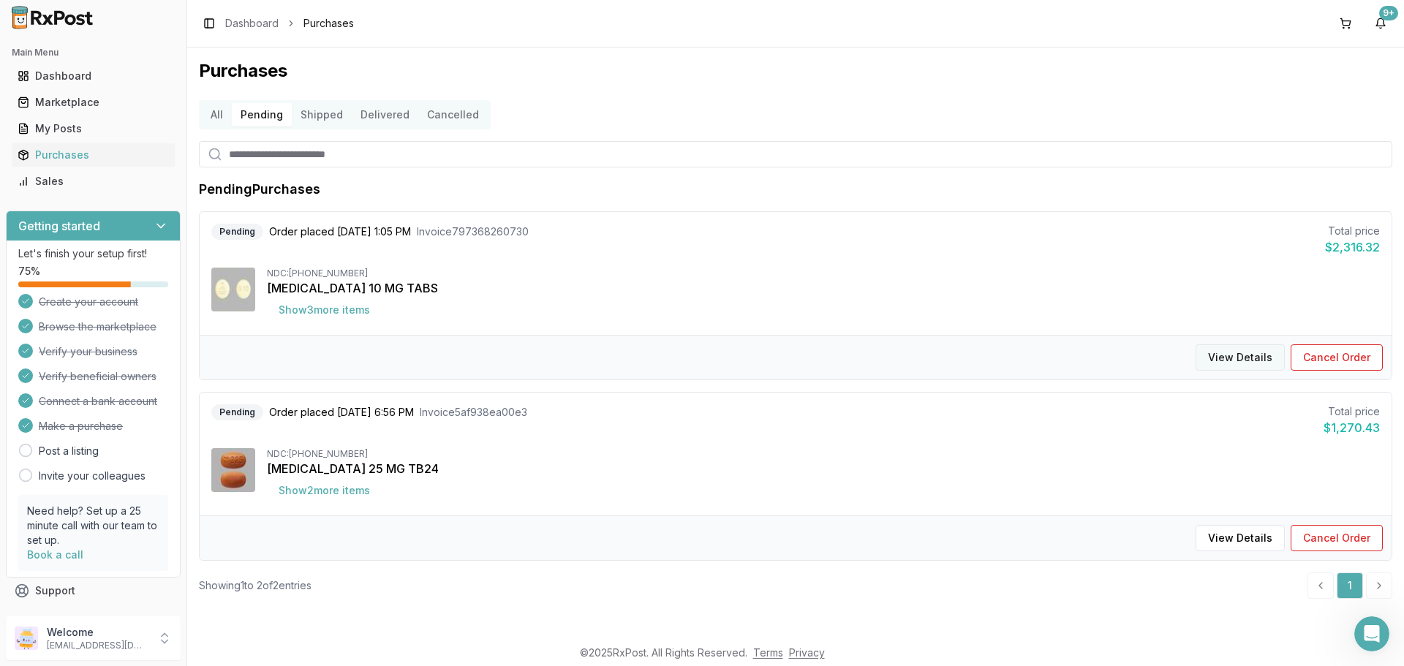
click at [1256, 362] on button "View Details" at bounding box center [1239, 357] width 89 height 26
click at [1255, 537] on button "View Details" at bounding box center [1239, 538] width 89 height 26
click at [364, 116] on button "Delivered" at bounding box center [385, 114] width 67 height 23
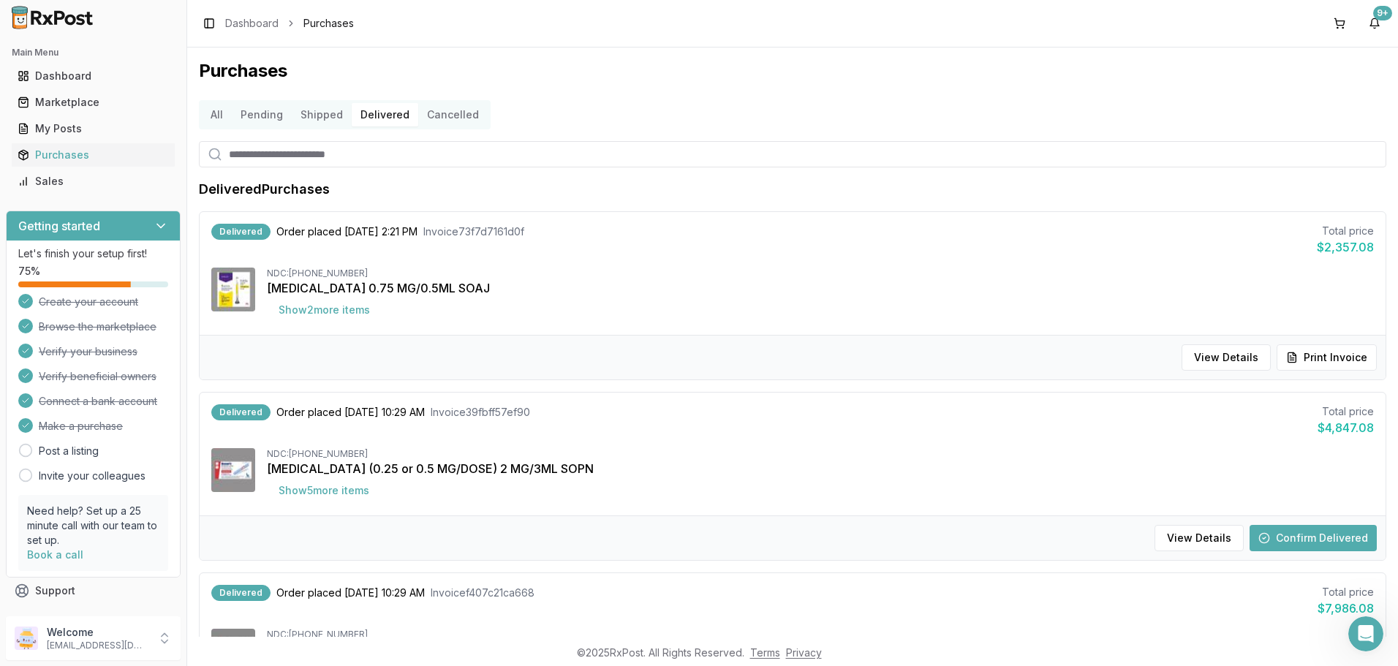
click at [317, 116] on button "Shipped" at bounding box center [322, 114] width 60 height 23
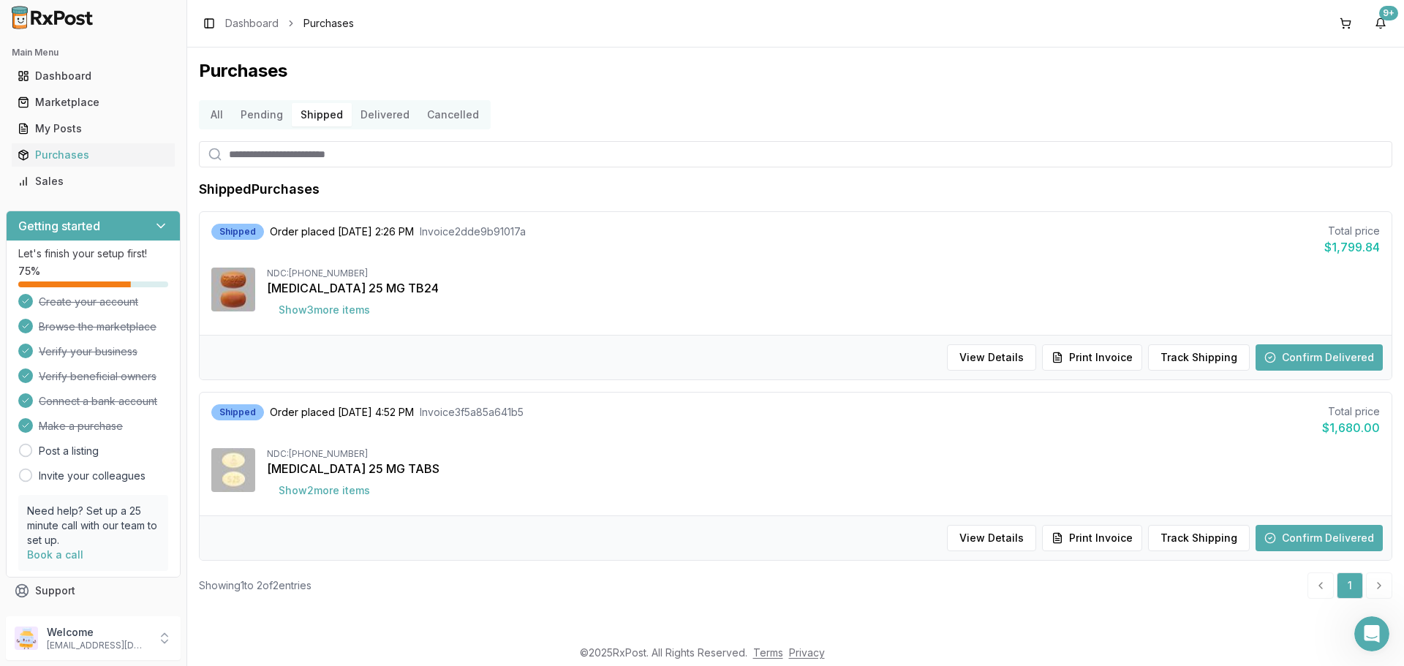
click at [320, 113] on button "Shipped" at bounding box center [322, 114] width 60 height 23
click at [373, 116] on button "Delivered" at bounding box center [385, 114] width 67 height 23
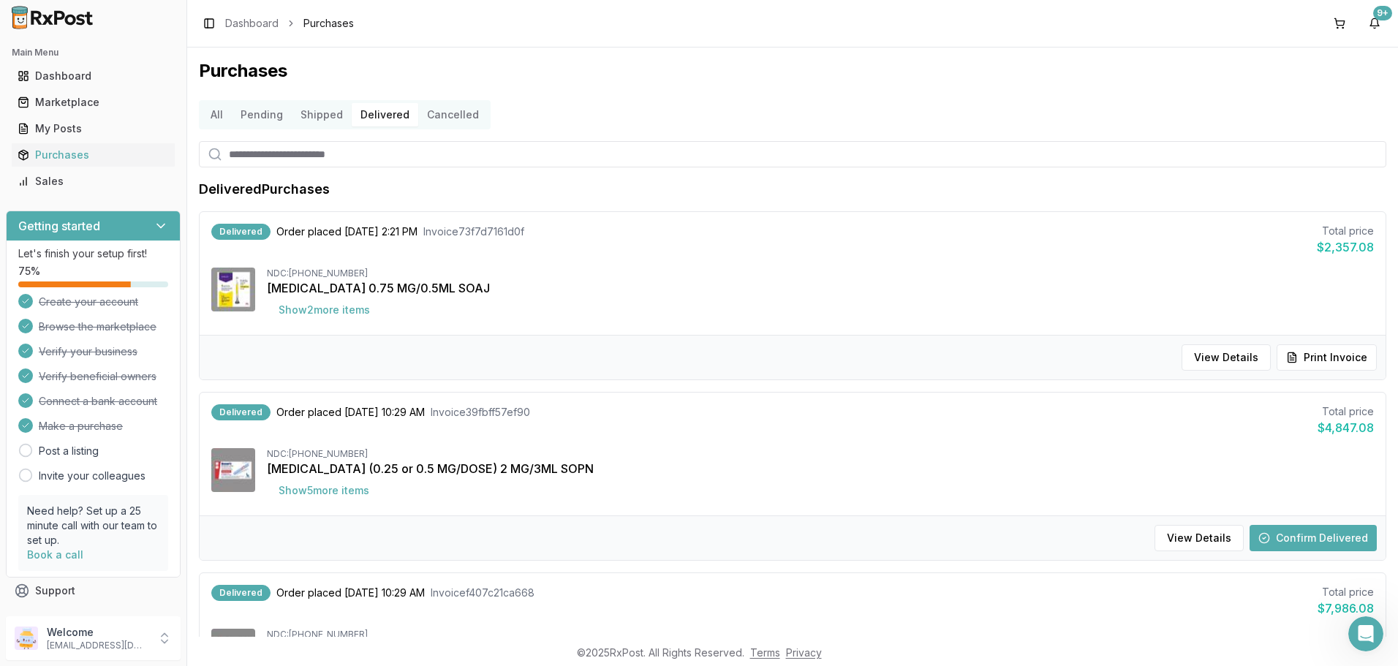
click at [257, 115] on button "Pending" at bounding box center [262, 114] width 60 height 23
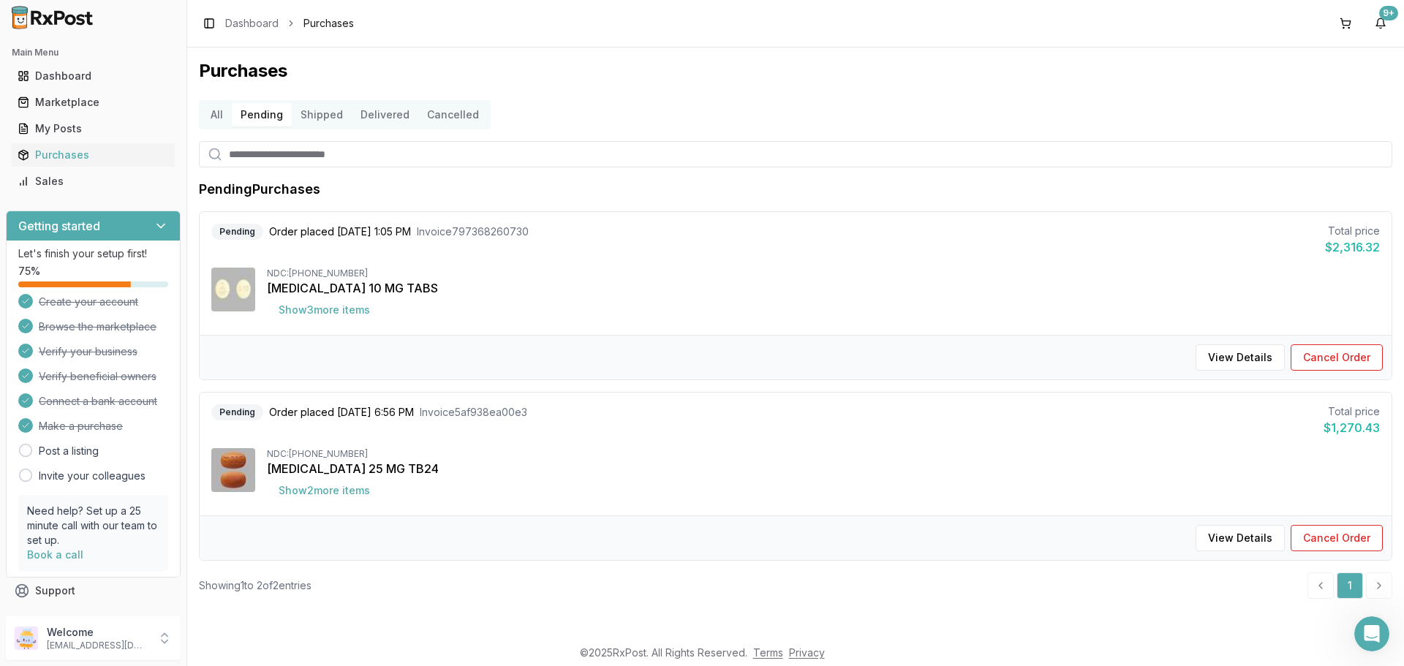
click at [389, 112] on button "Delivered" at bounding box center [385, 114] width 67 height 23
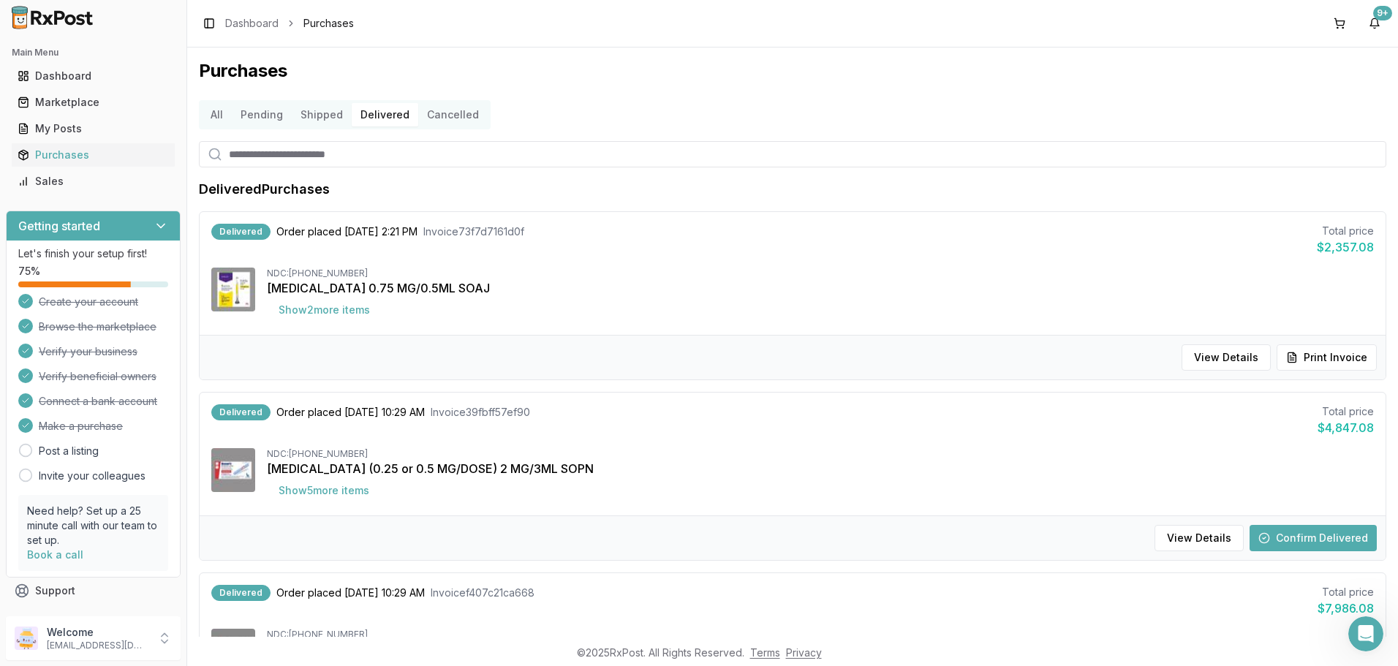
click at [439, 113] on button "Cancelled" at bounding box center [452, 114] width 69 height 23
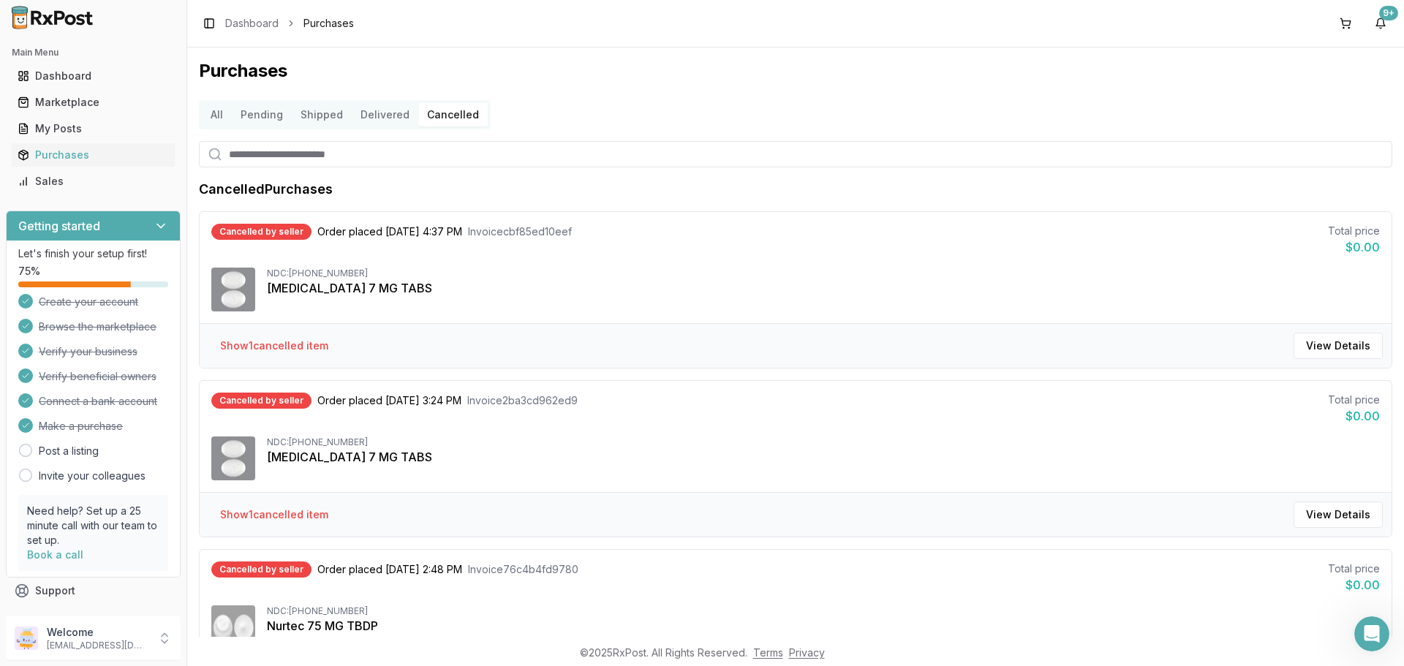
click at [216, 117] on button "All" at bounding box center [217, 114] width 30 height 23
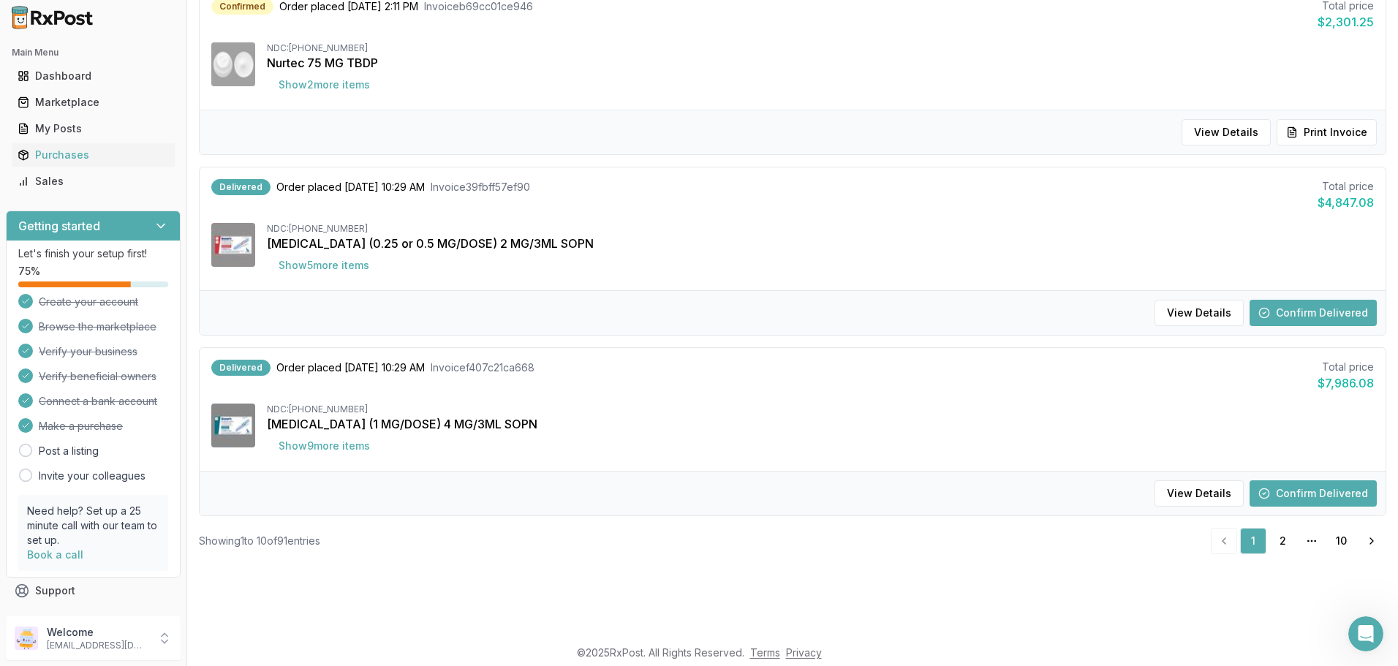
scroll to position [73, 0]
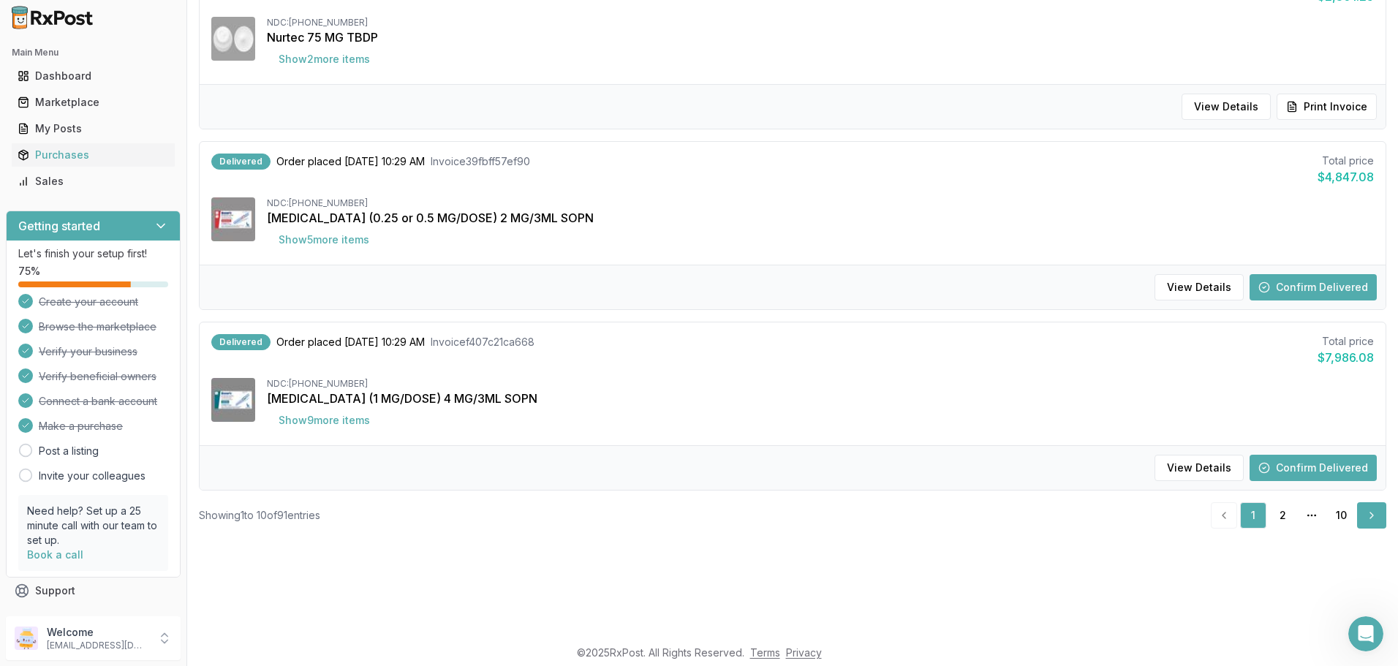
click at [1369, 514] on link "Next" at bounding box center [1371, 515] width 29 height 26
click at [1278, 513] on link "2" at bounding box center [1282, 515] width 26 height 26
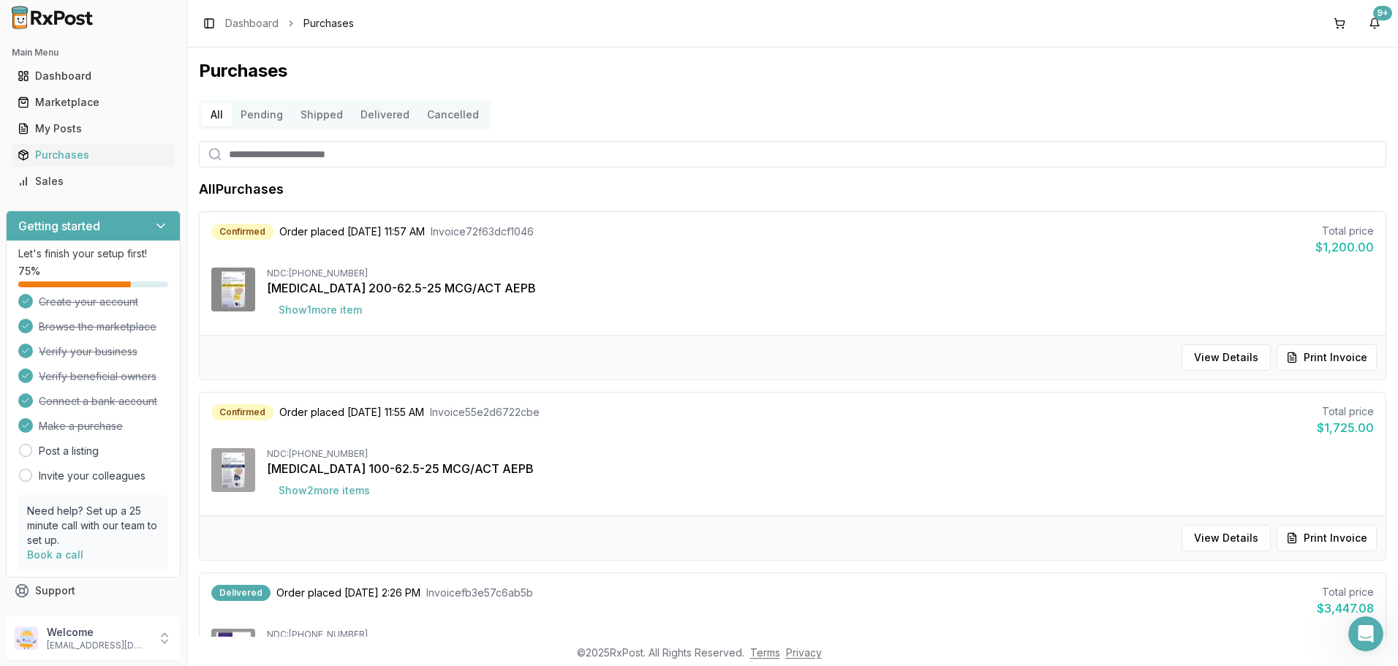
click at [267, 116] on button "Pending" at bounding box center [262, 114] width 60 height 23
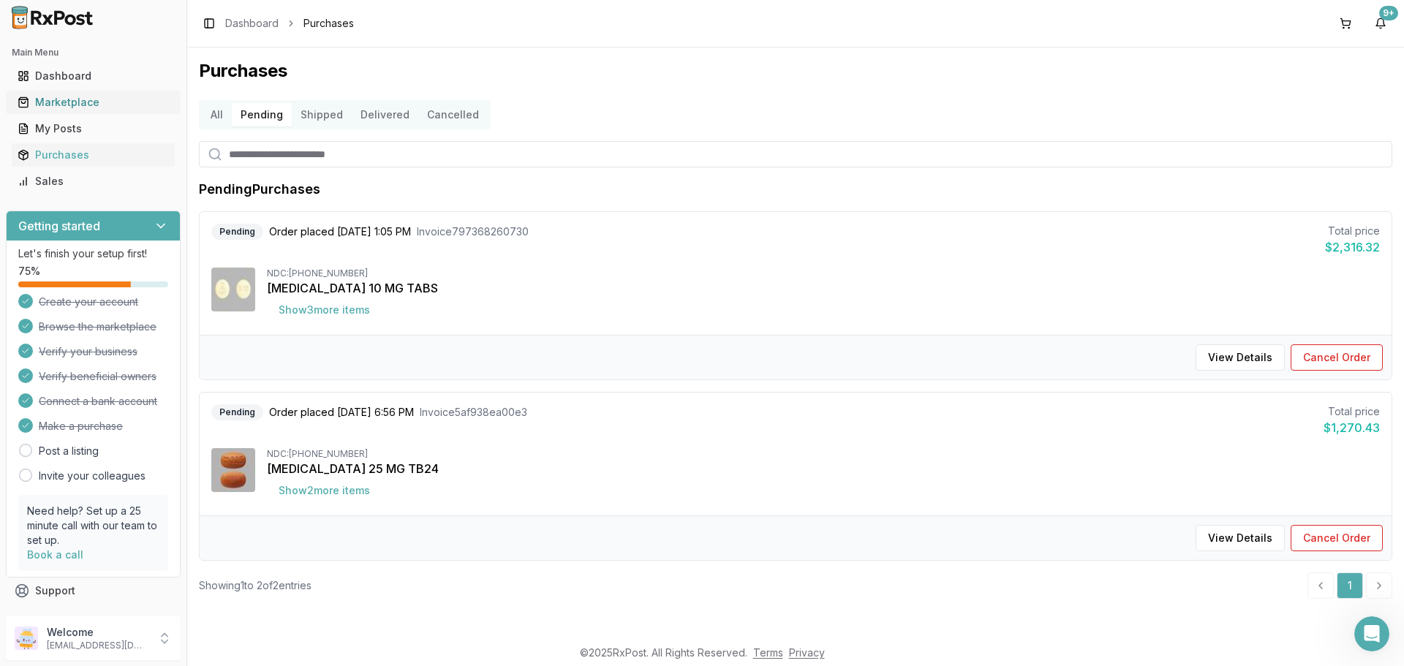
click at [75, 100] on div "Marketplace" at bounding box center [93, 102] width 151 height 15
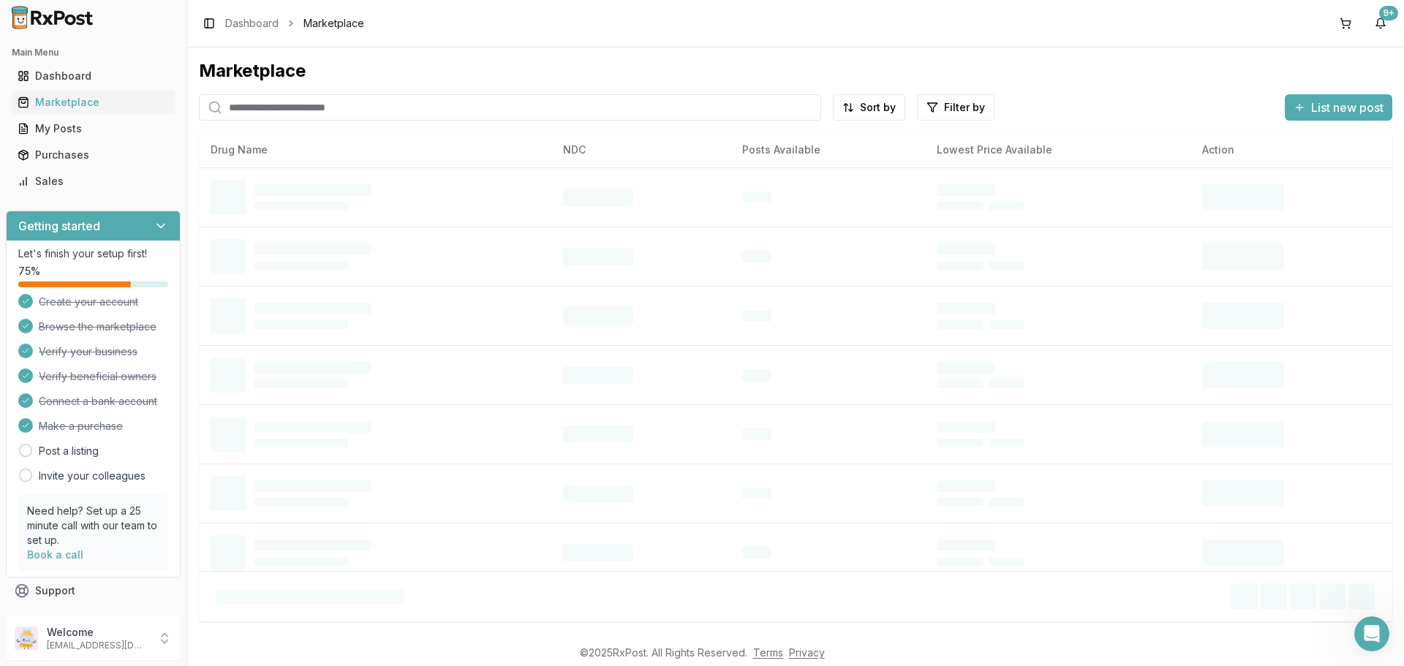
click at [260, 107] on input "search" at bounding box center [510, 107] width 622 height 26
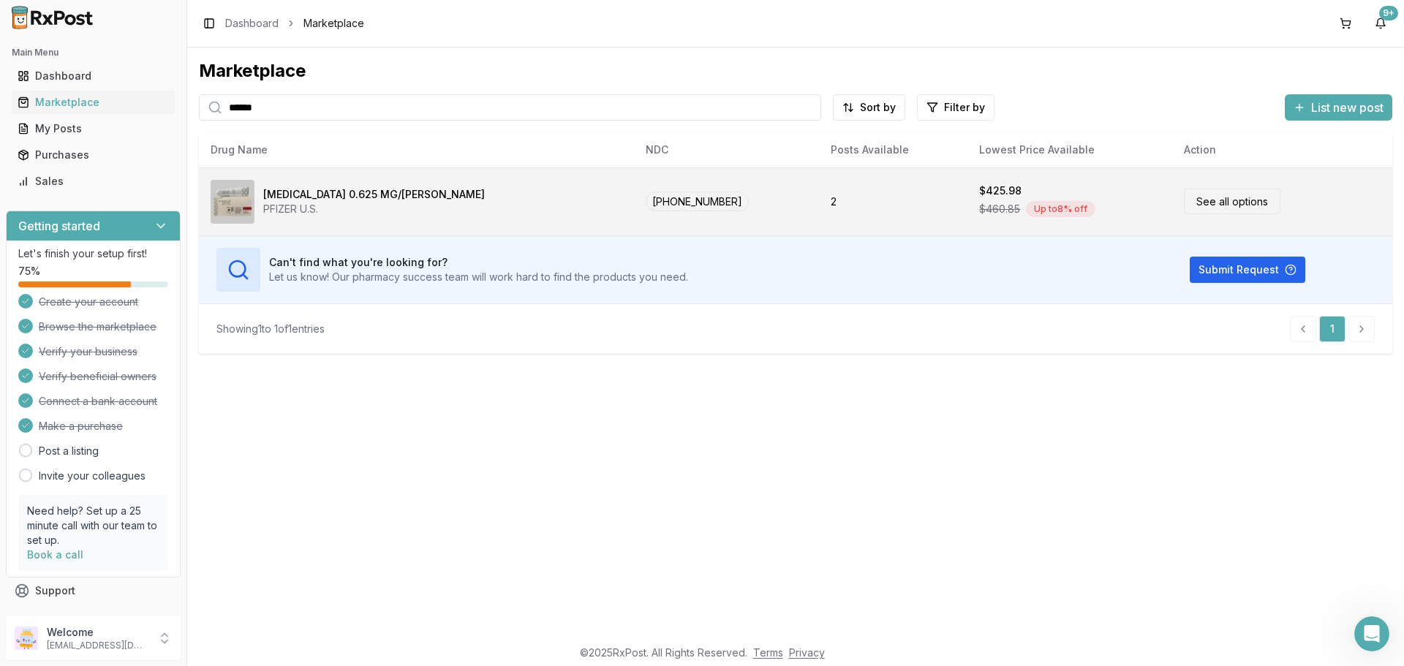
type input "******"
click at [1219, 204] on link "See all options" at bounding box center [1232, 202] width 97 height 26
